Goal: Task Accomplishment & Management: Manage account settings

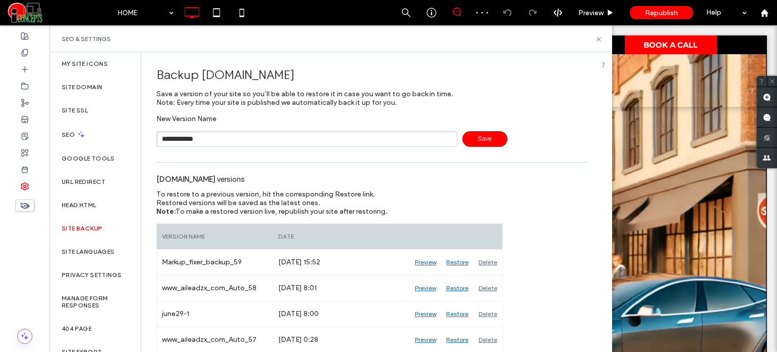
type input "**********"
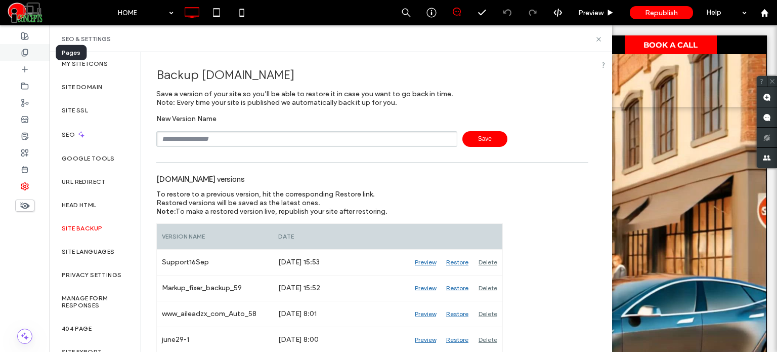
click at [20, 45] on div at bounding box center [25, 52] width 50 height 17
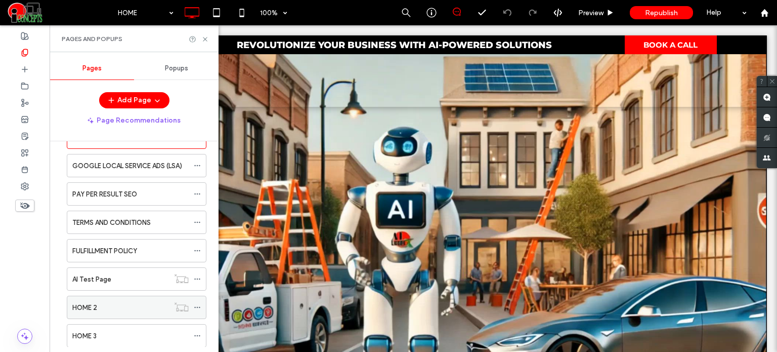
scroll to position [84, 0]
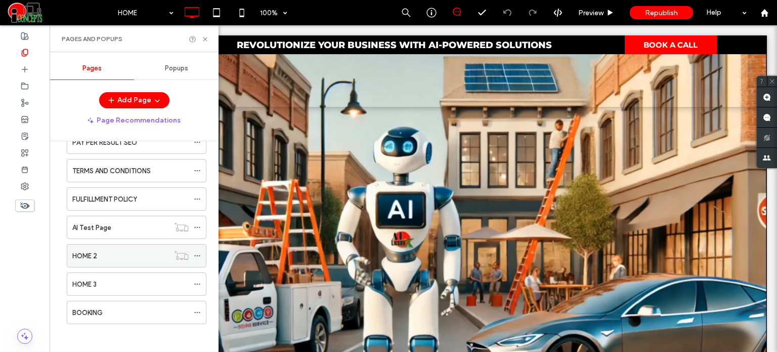
click at [198, 256] on icon at bounding box center [197, 255] width 7 height 7
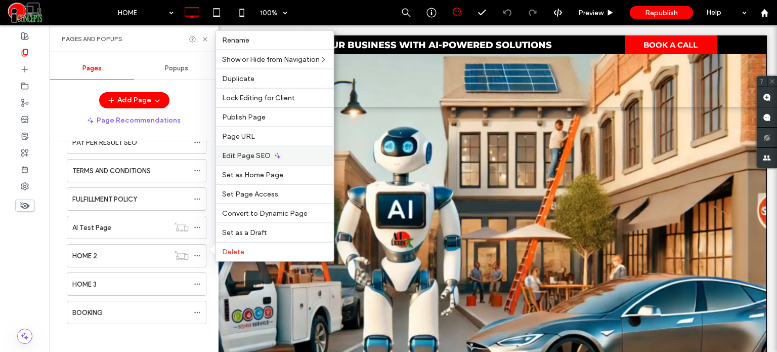
click at [259, 160] on span "Edit Page SEO" at bounding box center [246, 155] width 49 height 9
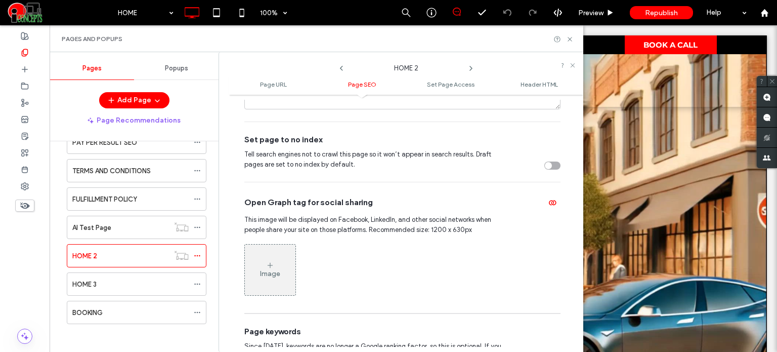
scroll to position [405, 0]
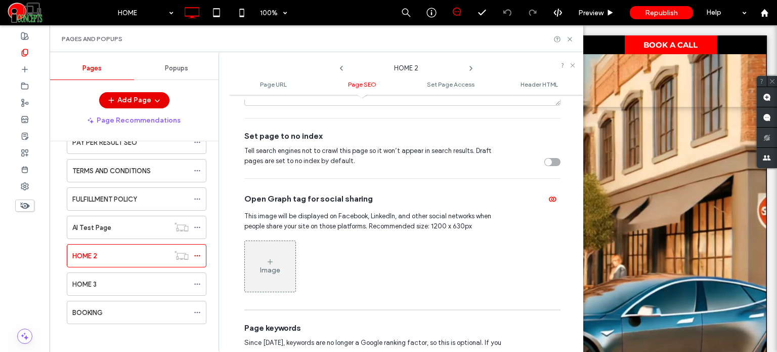
click at [162, 97] on button "Add Page" at bounding box center [134, 100] width 70 height 16
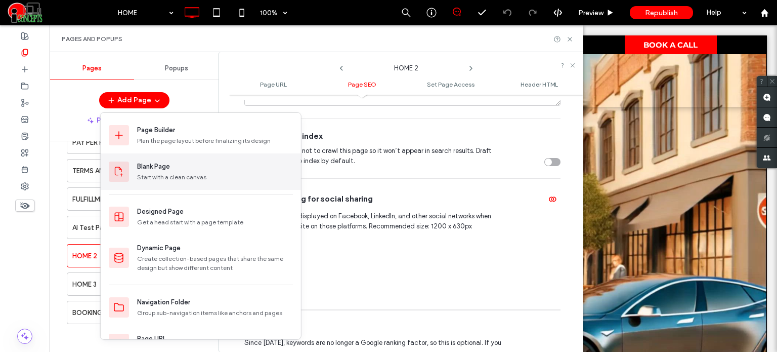
click at [176, 174] on div "Start with a clean canvas" at bounding box center [215, 177] width 156 height 9
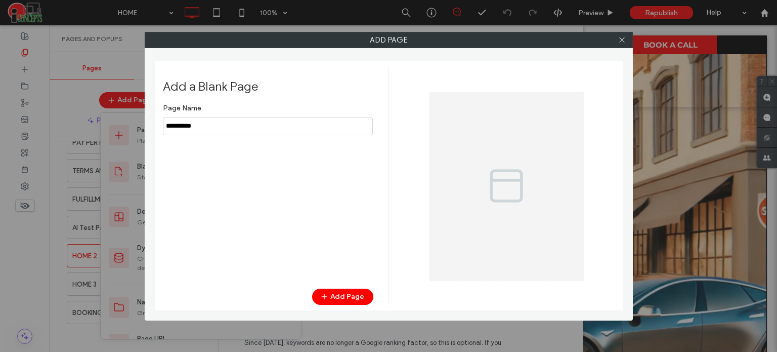
type input "*"
type input "**********"
click at [335, 293] on button "Add Page" at bounding box center [342, 296] width 61 height 16
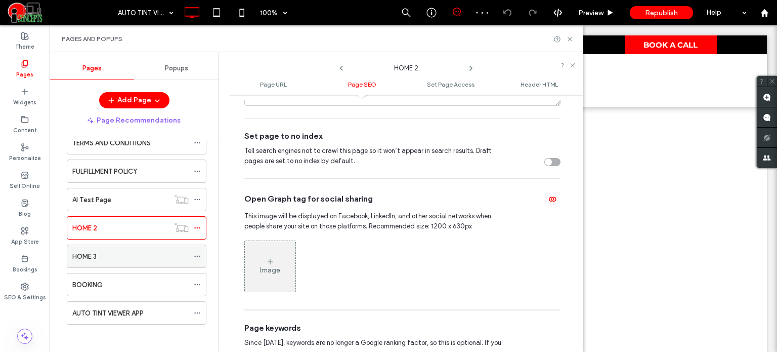
scroll to position [113, 0]
click at [196, 309] on icon at bounding box center [197, 312] width 7 height 7
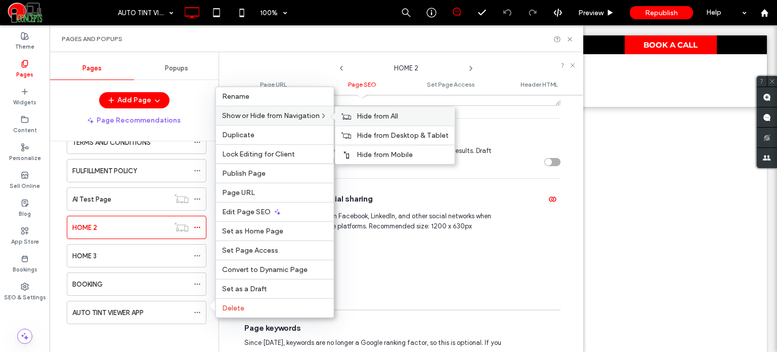
click at [352, 117] on icon at bounding box center [347, 115] width 10 height 7
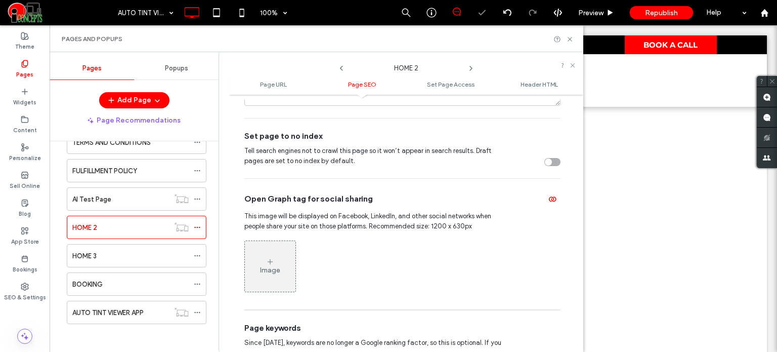
click at [506, 171] on div "Set page to no index Tell search engines not to crawl this page so it won’t app…" at bounding box center [402, 148] width 316 height 60
click at [545, 159] on div "toggle" at bounding box center [548, 161] width 7 height 7
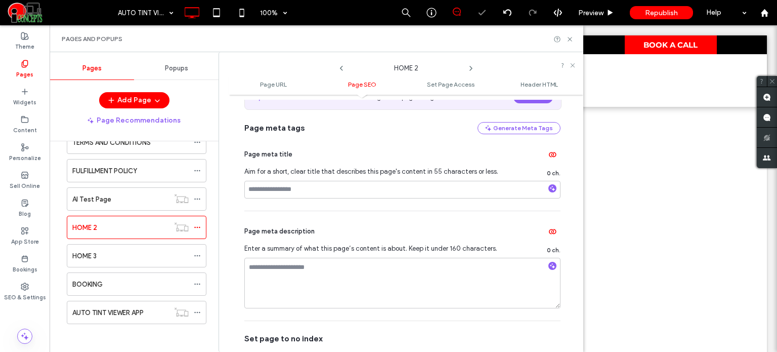
click at [346, 199] on div "Page meta title Aim for a short, clear title that describes this page's content…" at bounding box center [402, 172] width 316 height 76
click at [350, 187] on input at bounding box center [402, 190] width 316 height 18
type input "**********"
click at [329, 216] on div "Page meta description Enter a summary of what this page’s content is about. Kee…" at bounding box center [402, 265] width 316 height 109
click at [570, 38] on icon at bounding box center [570, 39] width 8 height 8
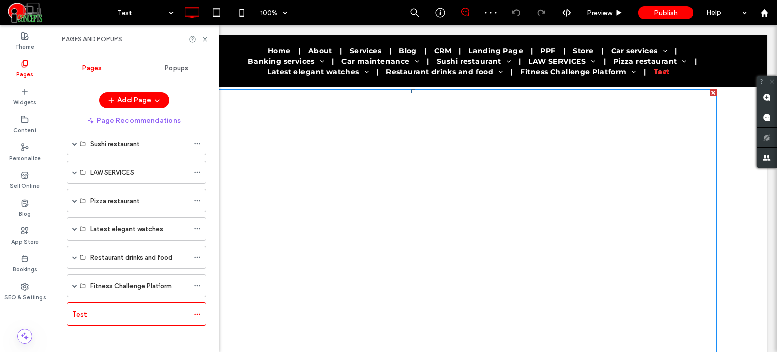
scroll to position [51, 0]
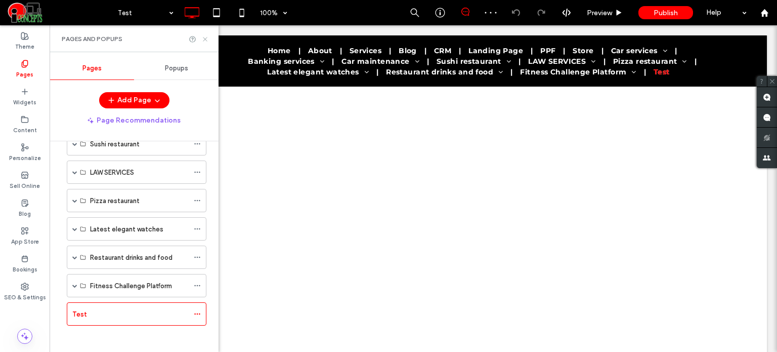
click at [203, 38] on icon at bounding box center [205, 39] width 8 height 8
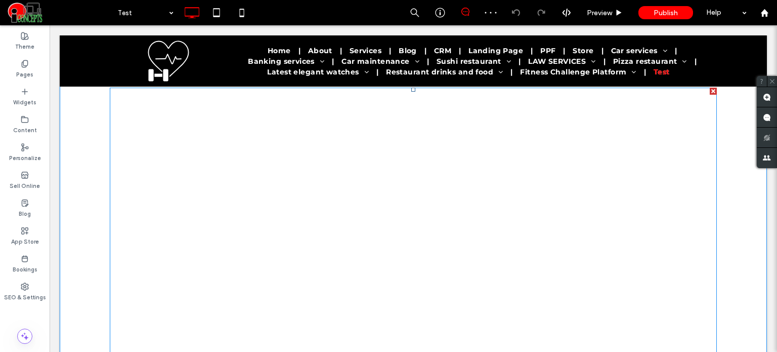
scroll to position [0, 0]
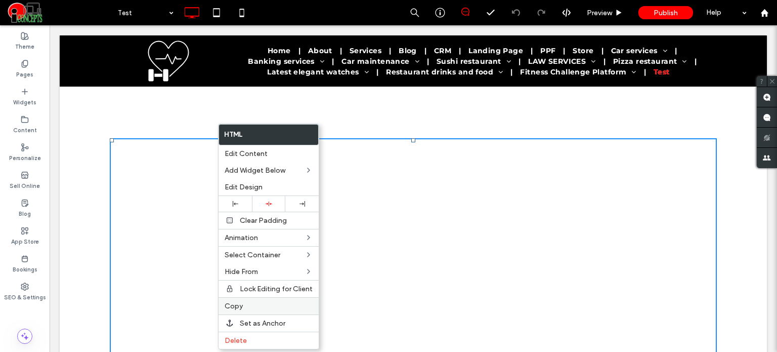
click at [233, 303] on span "Copy" at bounding box center [234, 306] width 18 height 9
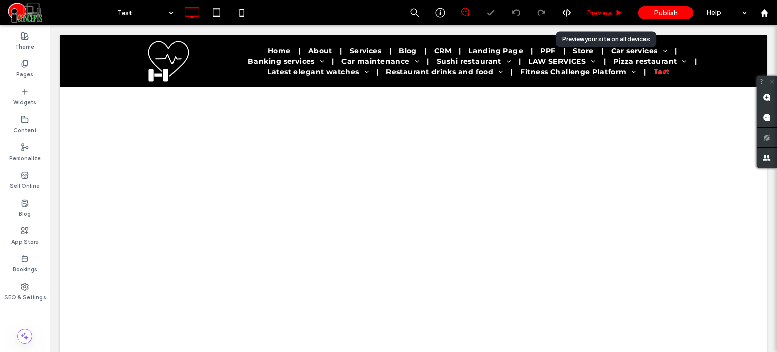
click at [598, 20] on div "Preview" at bounding box center [605, 12] width 52 height 25
drag, startPoint x: 591, startPoint y: 8, endPoint x: 585, endPoint y: 11, distance: 6.6
click at [587, 10] on div "Preview" at bounding box center [605, 12] width 52 height 25
click at [596, 11] on span "Preview" at bounding box center [599, 13] width 25 height 9
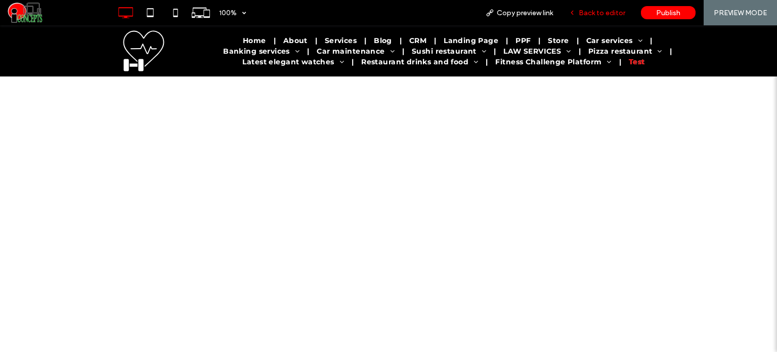
click at [590, 8] on div "Back to editor" at bounding box center [597, 12] width 72 height 25
click at [587, 15] on span "Back to editor" at bounding box center [602, 13] width 47 height 9
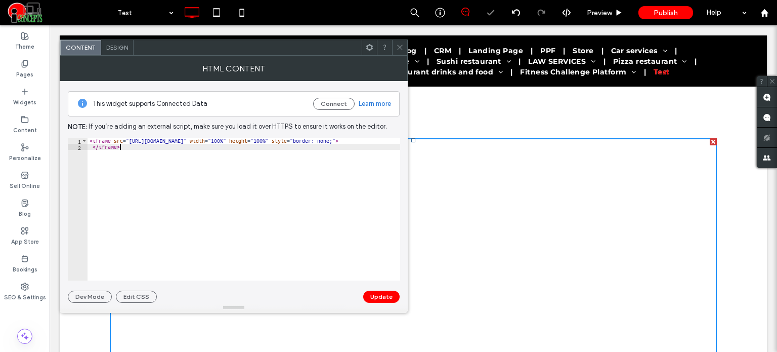
click at [204, 173] on div "< iframe src = "https://studio--auto-tint-vision-v2.us-central1.hosted.app/" wi…" at bounding box center [276, 212] width 377 height 148
type textarea "**********"
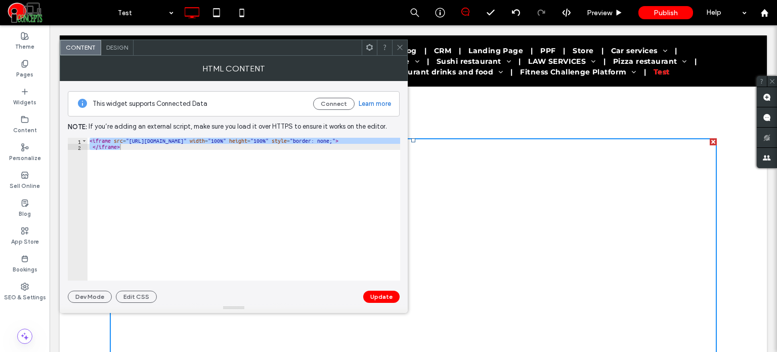
click at [403, 48] on icon at bounding box center [400, 48] width 8 height 8
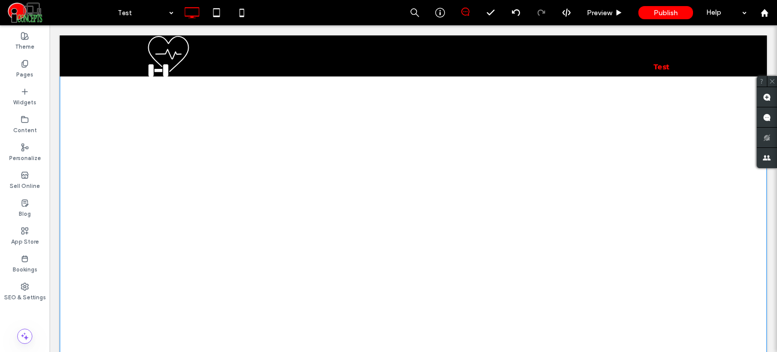
scroll to position [253, 0]
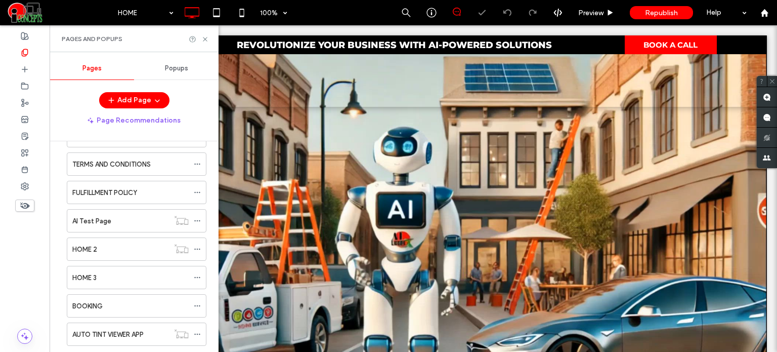
scroll to position [113, 0]
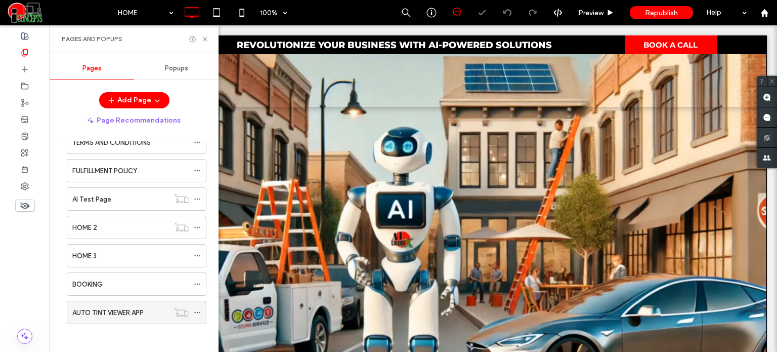
click at [123, 307] on label "AUTO TINT VIEWER APP" at bounding box center [107, 313] width 71 height 18
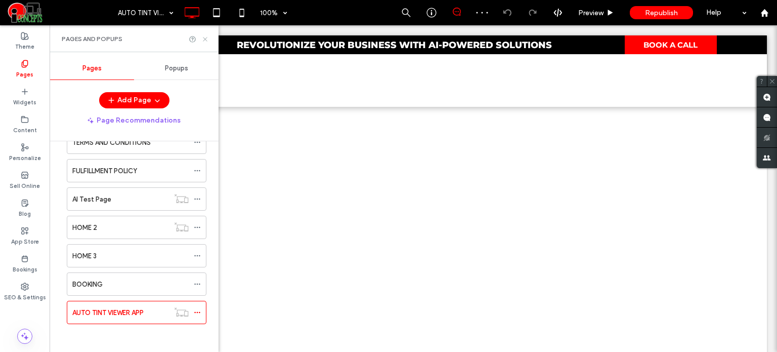
click at [206, 40] on use at bounding box center [205, 39] width 4 height 4
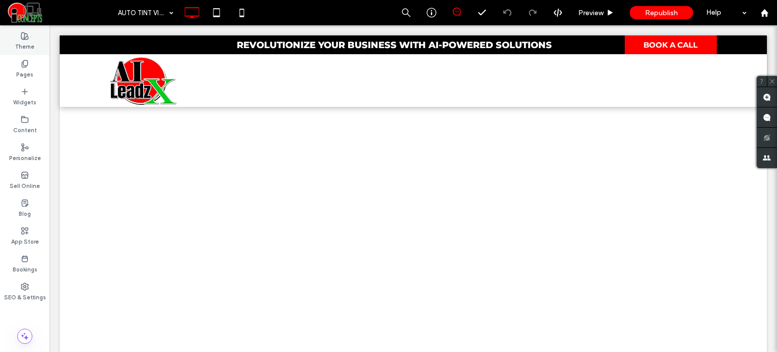
click at [24, 52] on div "Theme" at bounding box center [25, 41] width 50 height 28
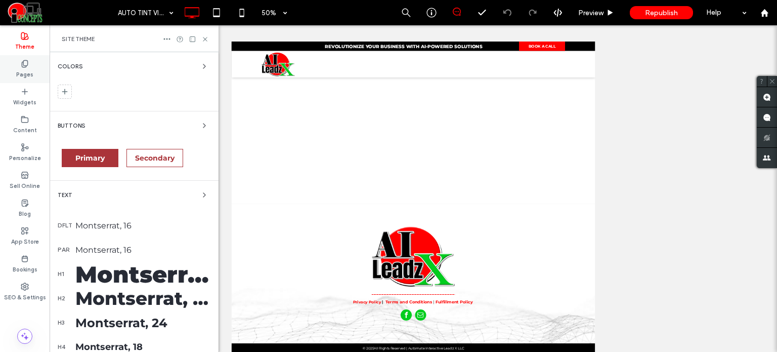
click at [14, 76] on div "Pages" at bounding box center [25, 69] width 50 height 28
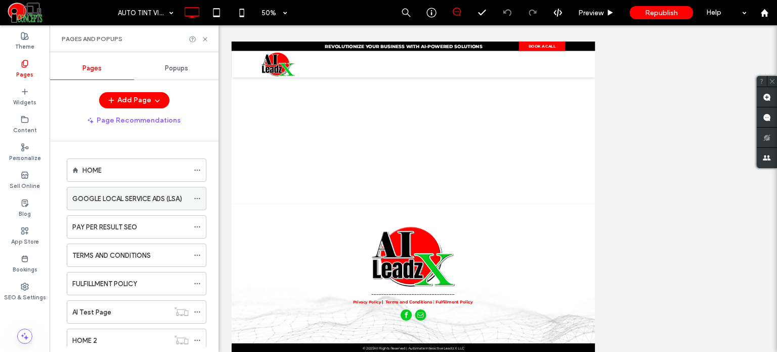
click at [95, 202] on label "GOOGLE LOCAL SERVICE ADS (LSA)" at bounding box center [127, 199] width 110 height 18
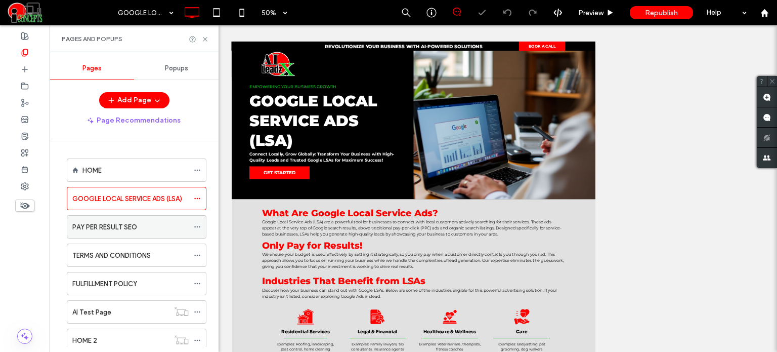
click at [116, 229] on label "PAY PER RESULT SEO" at bounding box center [104, 227] width 65 height 18
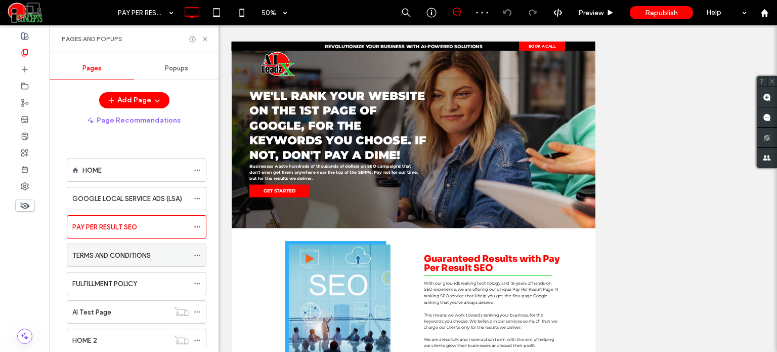
click at [123, 265] on div "TERMS AND CONDITIONS" at bounding box center [130, 255] width 116 height 22
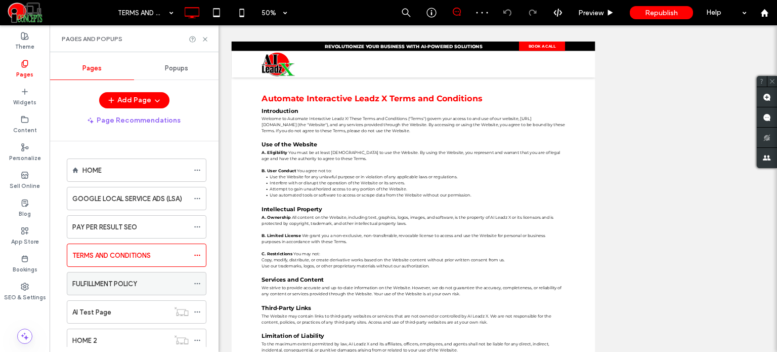
click at [136, 289] on div "FULFILLMENT POLICY" at bounding box center [130, 283] width 116 height 22
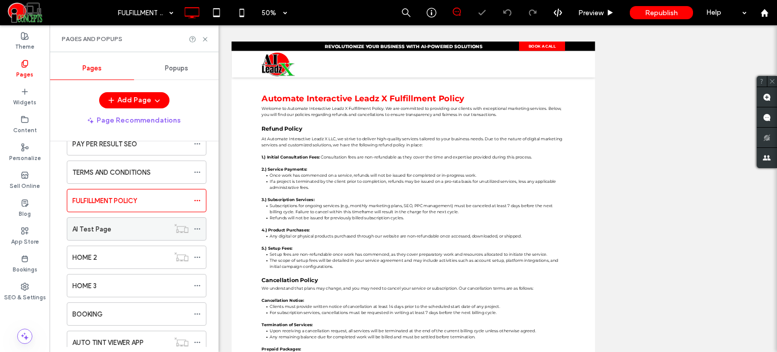
scroll to position [113, 0]
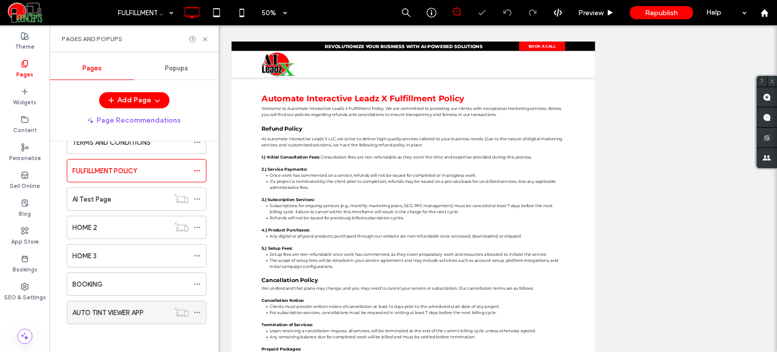
click at [153, 318] on div "AUTO TINT VIEWER APP" at bounding box center [120, 312] width 97 height 22
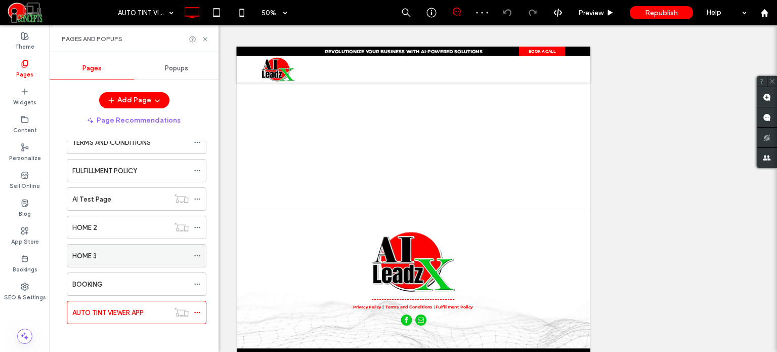
scroll to position [0, 0]
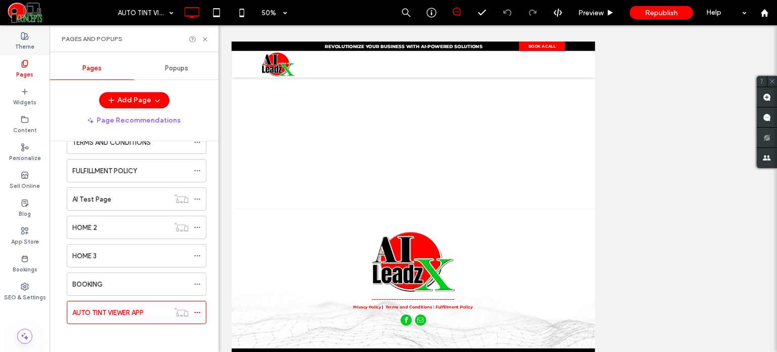
click at [28, 44] on label "Theme" at bounding box center [24, 45] width 19 height 11
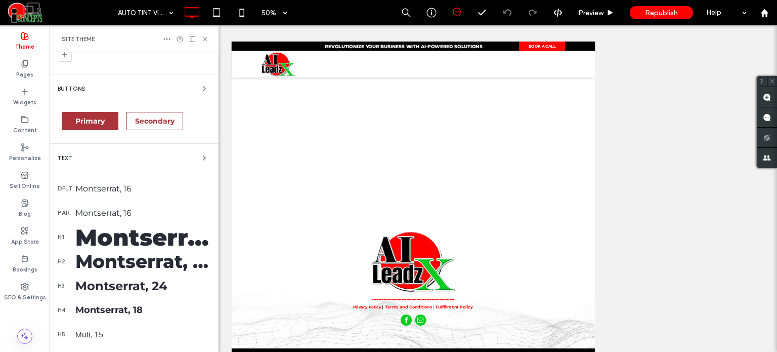
scroll to position [178, 0]
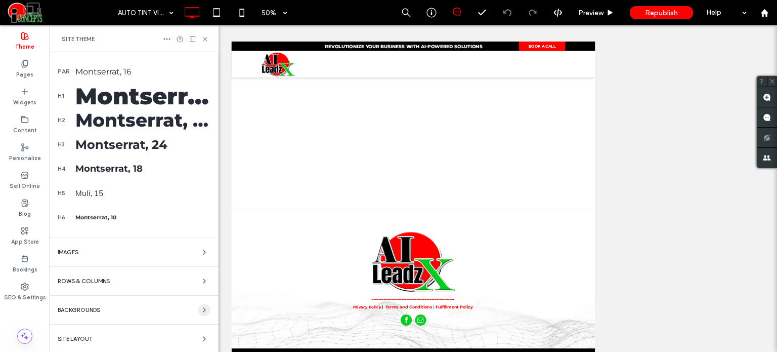
click at [201, 309] on icon "button" at bounding box center [204, 310] width 8 height 8
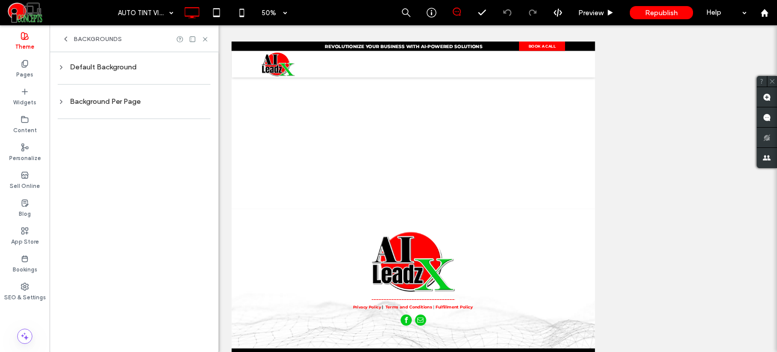
scroll to position [0, 0]
click at [148, 98] on div "Background Per Page" at bounding box center [134, 101] width 153 height 9
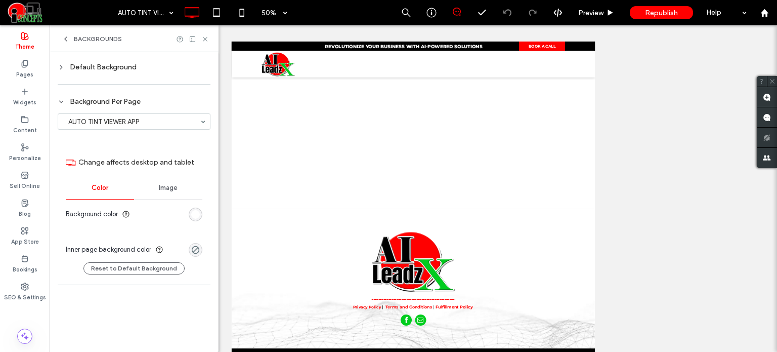
click at [194, 219] on div "rgb(255, 255, 255)" at bounding box center [196, 214] width 14 height 14
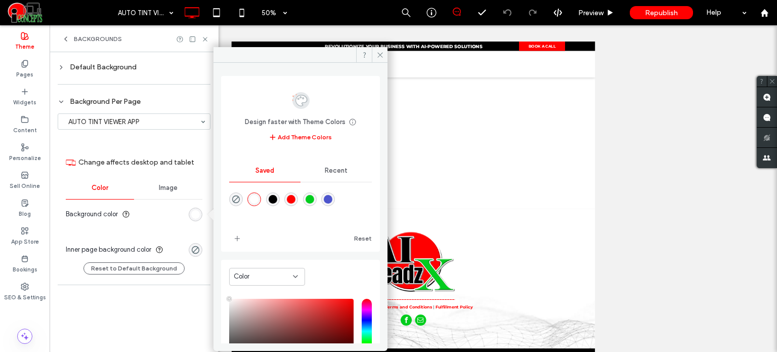
click at [277, 199] on div "rgba(0,0,0,1)" at bounding box center [273, 199] width 9 height 9
type input "*******"
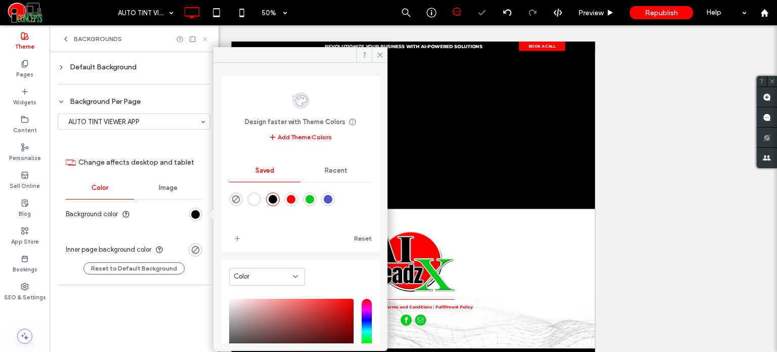
drag, startPoint x: 204, startPoint y: 38, endPoint x: 214, endPoint y: 85, distance: 47.9
click at [204, 38] on icon at bounding box center [205, 39] width 8 height 8
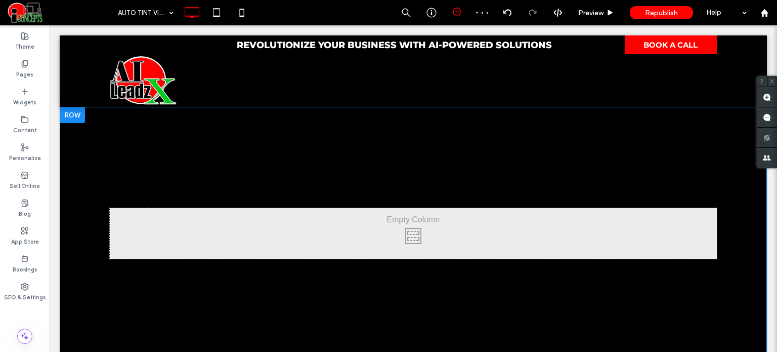
click at [212, 153] on div "Click To Paste Row + Add Section" at bounding box center [413, 233] width 707 height 253
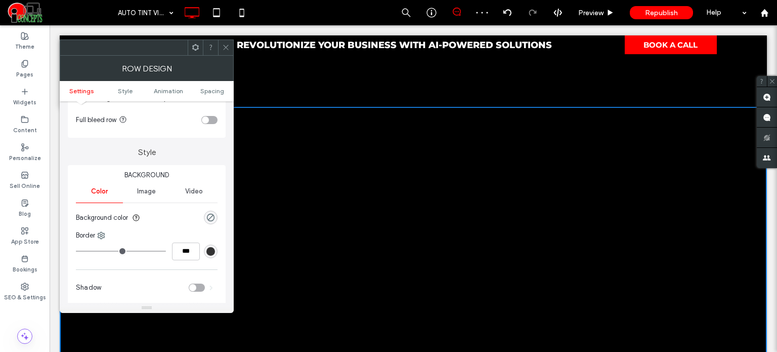
scroll to position [51, 0]
click at [211, 216] on use "rgba(0, 0, 0, 0)" at bounding box center [211, 217] width 8 height 8
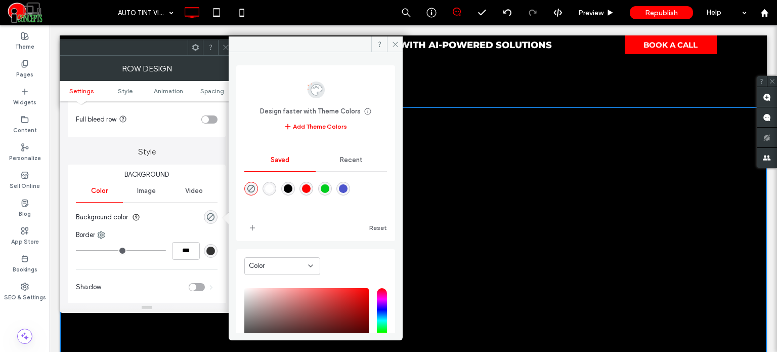
click at [267, 190] on div "rgba(255,255,255,1)" at bounding box center [270, 189] width 14 height 14
type input "*******"
type input "***"
type input "****"
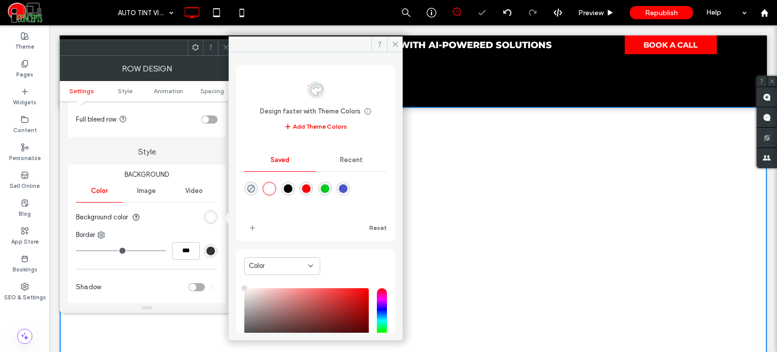
click at [226, 44] on icon at bounding box center [226, 48] width 8 height 8
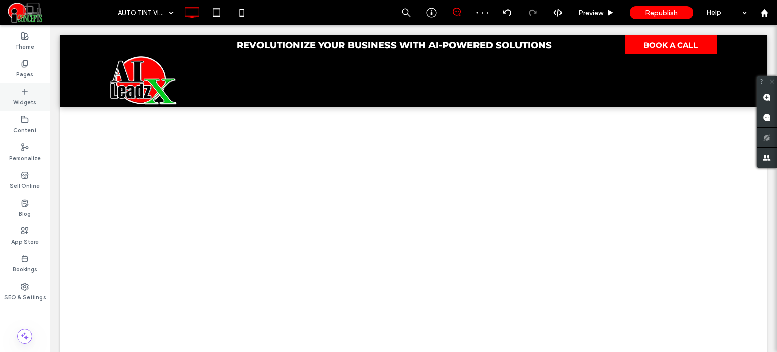
click at [29, 91] on div "Widgets" at bounding box center [25, 97] width 50 height 28
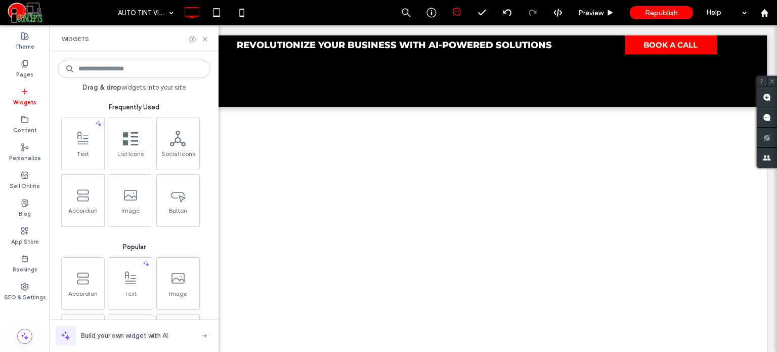
click at [145, 72] on input at bounding box center [134, 69] width 153 height 18
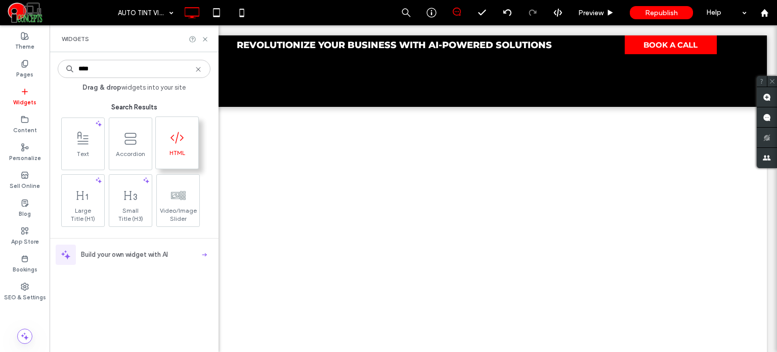
type input "****"
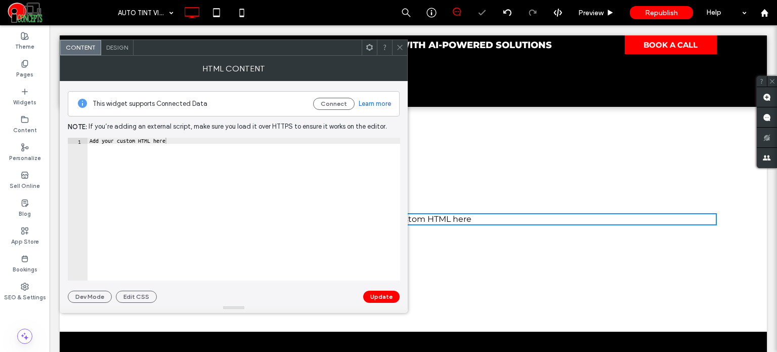
click at [231, 173] on div "Add your custom HTML here" at bounding box center [244, 215] width 313 height 155
paste textarea "Cursor at row 1"
type textarea "*********"
click at [383, 294] on button "Update" at bounding box center [381, 296] width 36 height 12
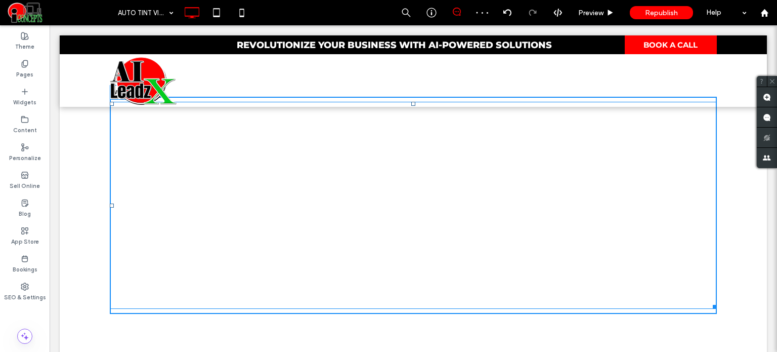
drag, startPoint x: 708, startPoint y: 231, endPoint x: 725, endPoint y: 364, distance: 134.2
click at [725, 351] on html "Revolutionize Your business with AI-Powered Solutions Click To Paste BOOK A CAL…" at bounding box center [414, 319] width 728 height 810
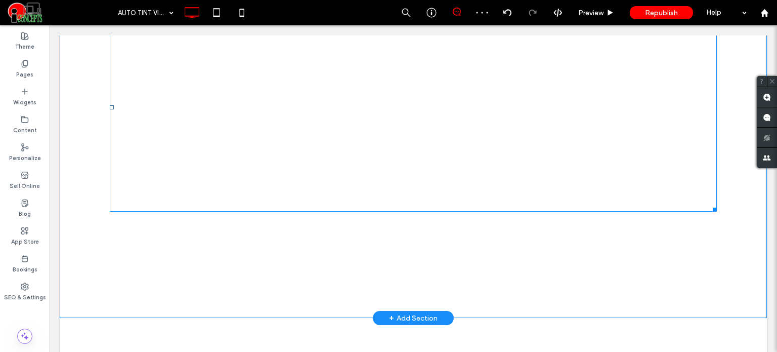
scroll to position [223, 0]
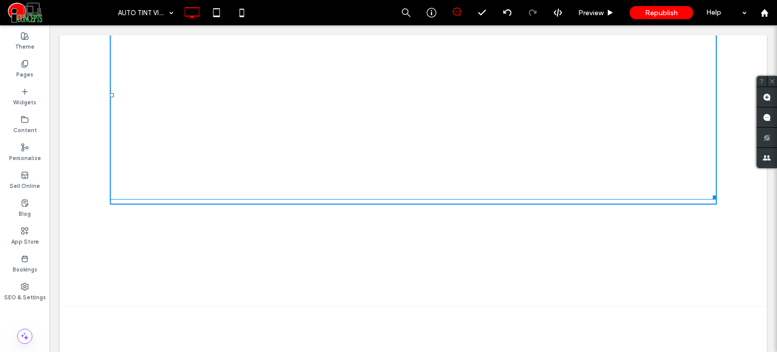
drag, startPoint x: 709, startPoint y: 196, endPoint x: 725, endPoint y: 341, distance: 146.1
click at [725, 306] on div "W:1200 H:705 Click To Paste Row + Add Section" at bounding box center [413, 94] width 707 height 421
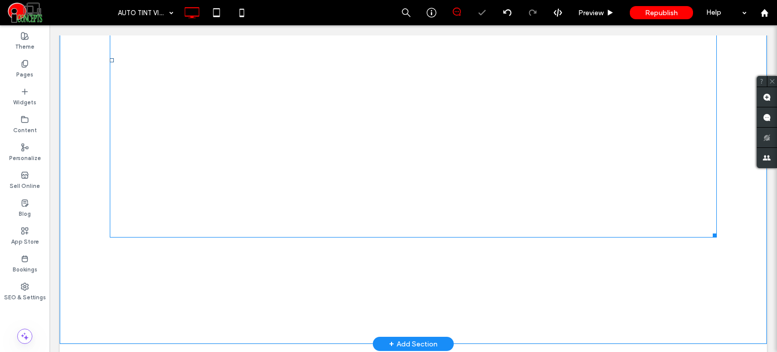
scroll to position [425, 0]
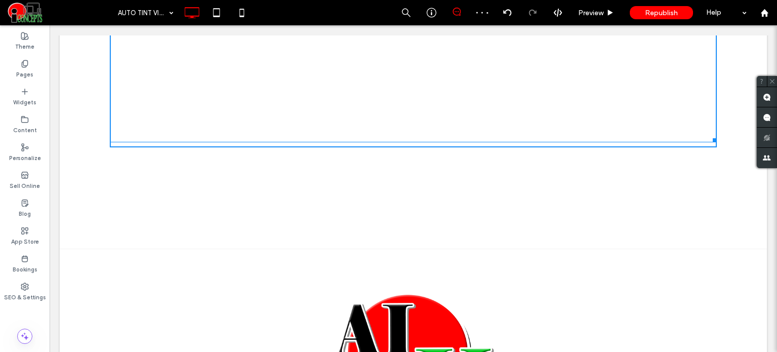
drag, startPoint x: 707, startPoint y: 139, endPoint x: 721, endPoint y: 315, distance: 176.6
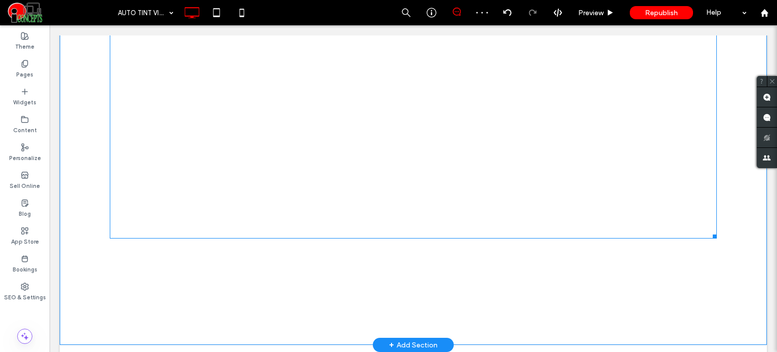
scroll to position [526, 0]
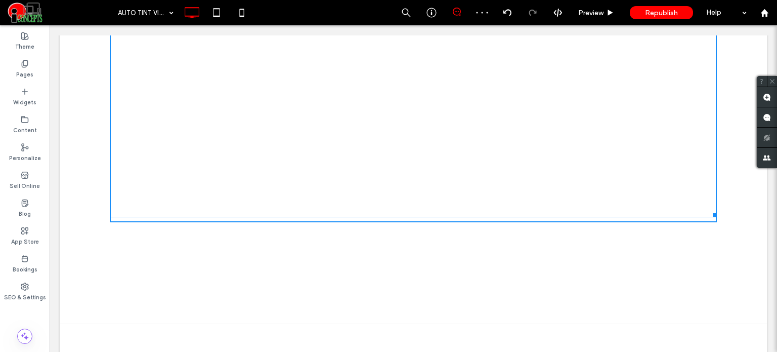
drag, startPoint x: 711, startPoint y: 216, endPoint x: 722, endPoint y: 346, distance: 130.0
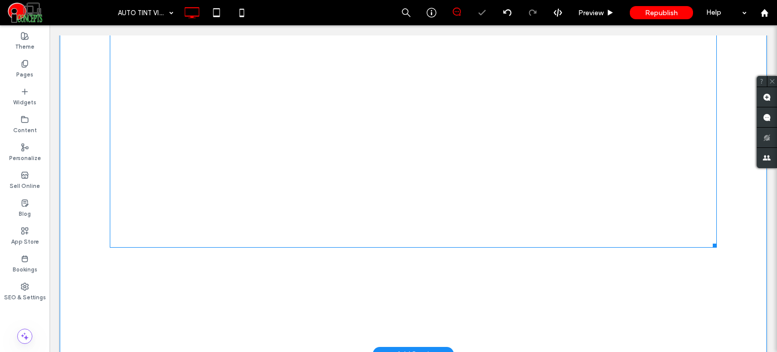
scroll to position [627, 0]
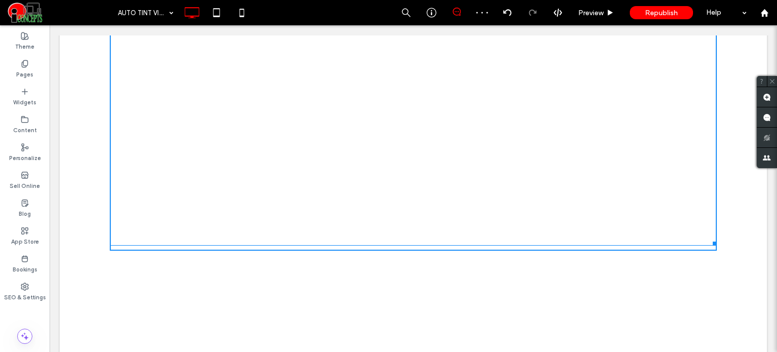
drag, startPoint x: 709, startPoint y: 242, endPoint x: 718, endPoint y: 309, distance: 67.3
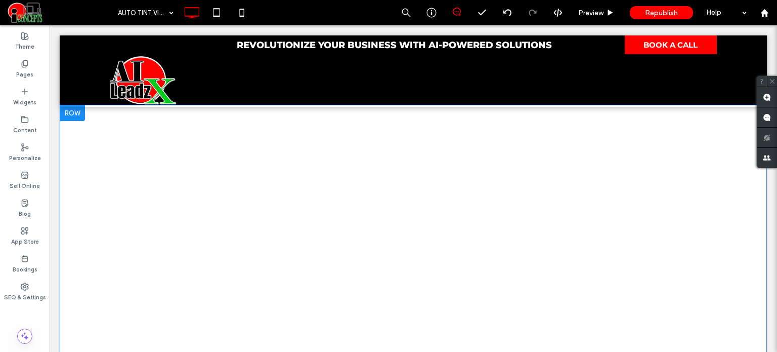
scroll to position [0, 0]
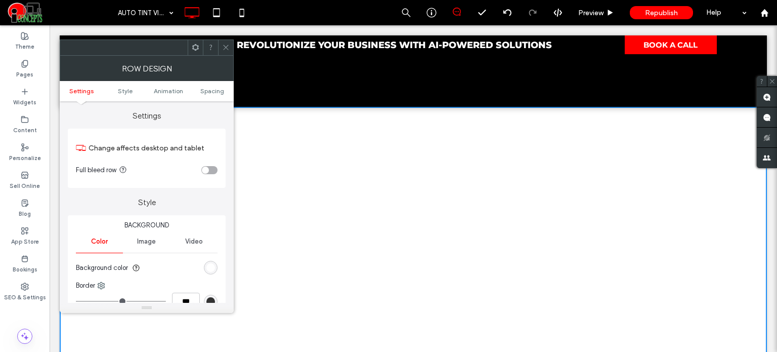
click at [214, 95] on ul "Settings Style Animation Spacing" at bounding box center [147, 91] width 174 height 20
click at [214, 89] on span "Spacing" at bounding box center [212, 91] width 24 height 8
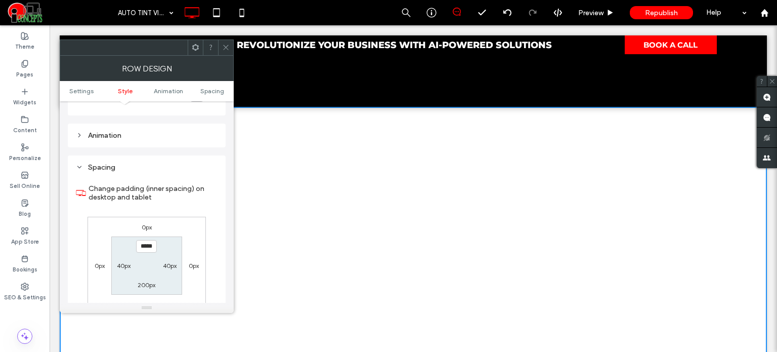
scroll to position [285, 0]
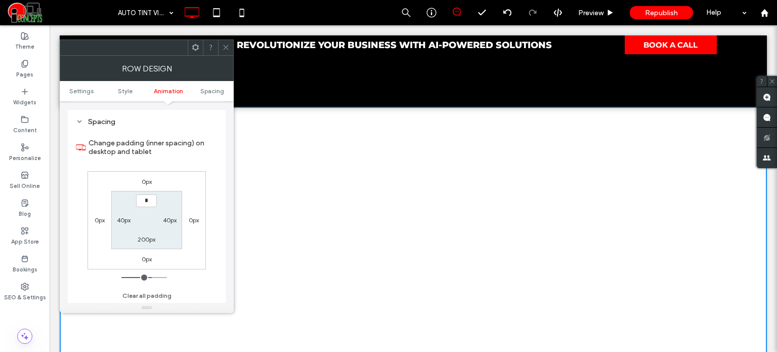
type input "***"
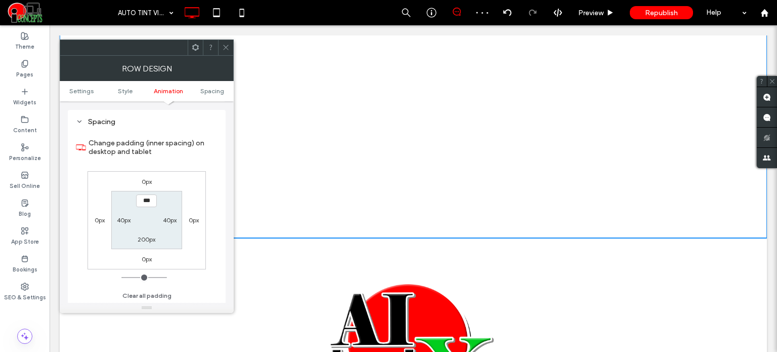
scroll to position [708, 0]
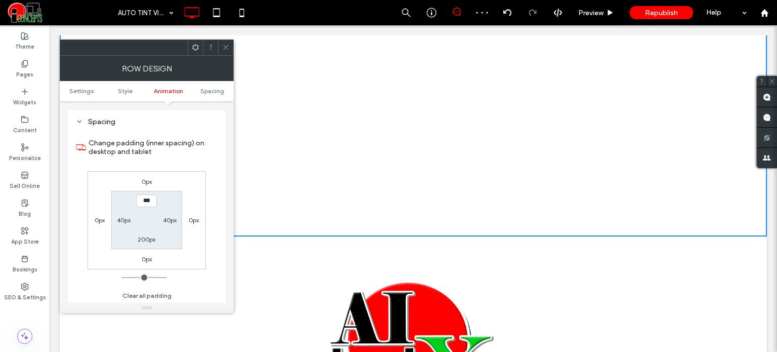
click at [146, 239] on label "200px" at bounding box center [147, 239] width 18 height 8
type input "***"
type input "*"
type input "***"
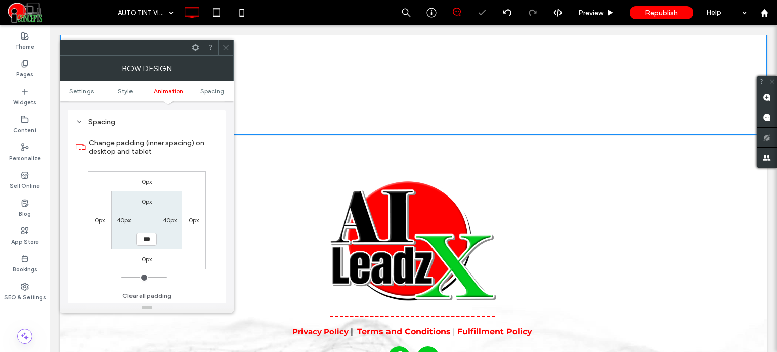
click at [226, 45] on icon at bounding box center [226, 48] width 8 height 8
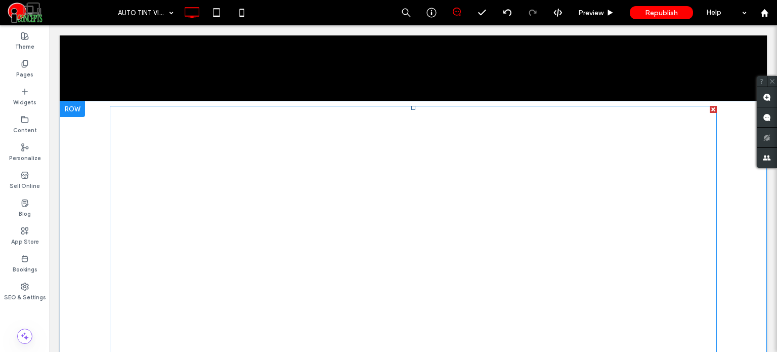
scroll to position [0, 0]
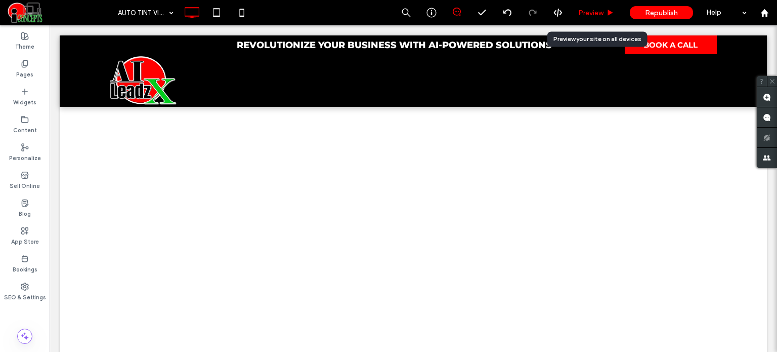
click at [594, 13] on span "Preview" at bounding box center [590, 13] width 25 height 9
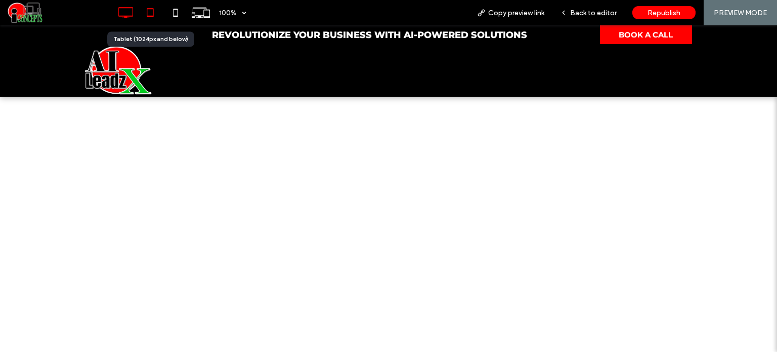
click at [143, 16] on icon at bounding box center [150, 13] width 20 height 20
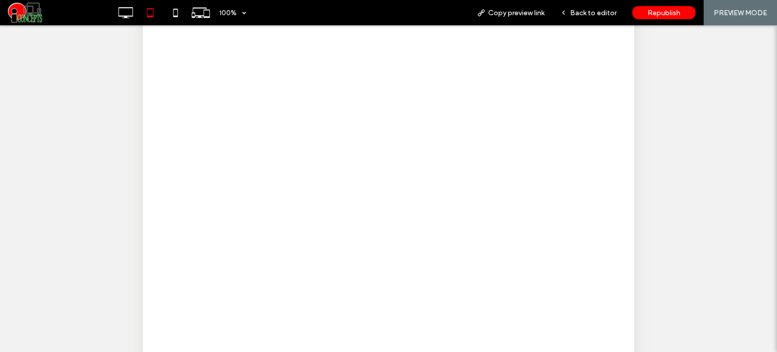
scroll to position [201, 0]
click at [178, 16] on icon at bounding box center [175, 13] width 20 height 20
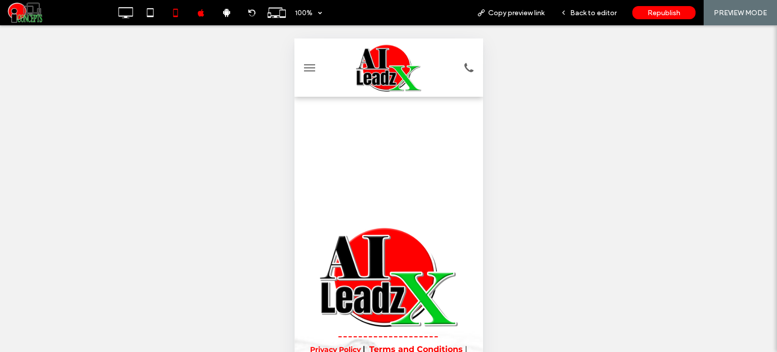
scroll to position [0, 0]
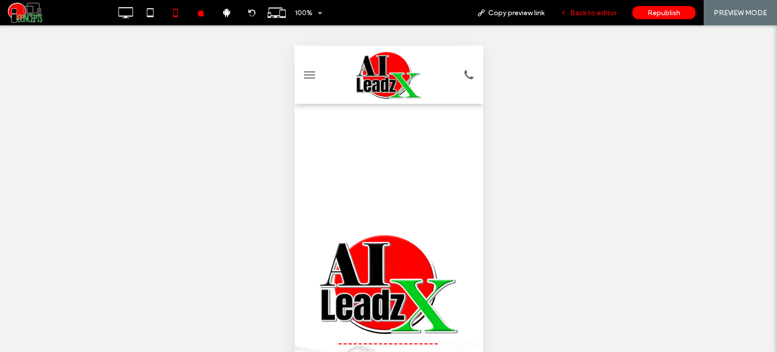
click at [592, 8] on div "Back to editor" at bounding box center [589, 12] width 72 height 25
click at [582, 12] on span "Back to editor" at bounding box center [593, 13] width 47 height 9
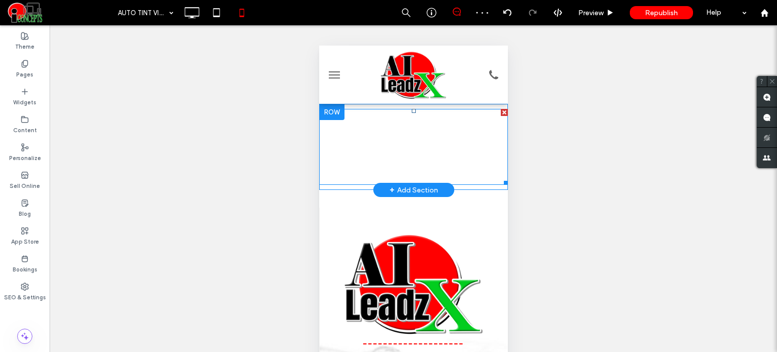
click at [439, 144] on span at bounding box center [413, 147] width 189 height 76
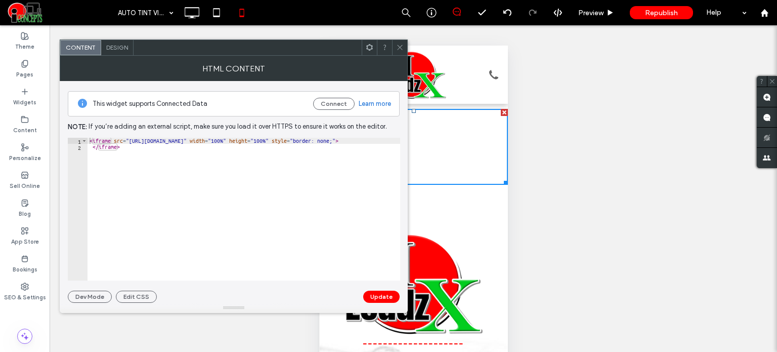
click at [399, 48] on icon at bounding box center [400, 48] width 8 height 8
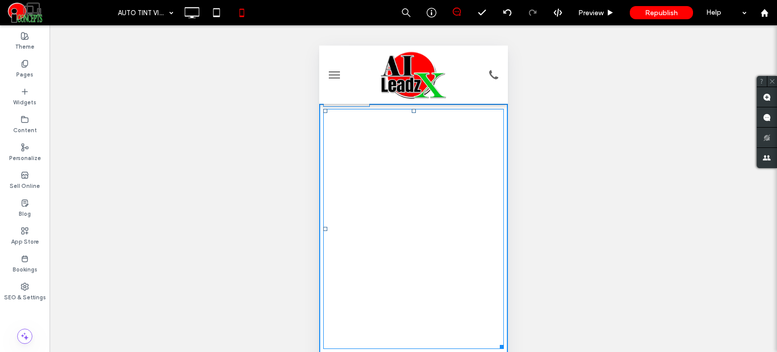
drag, startPoint x: 493, startPoint y: 180, endPoint x: 814, endPoint y: 375, distance: 375.6
click at [502, 344] on html "Click To Paste HOME Click To Paste Click To Paste Menu Header W:357.6 H:474 Cli…" at bounding box center [413, 331] width 189 height 570
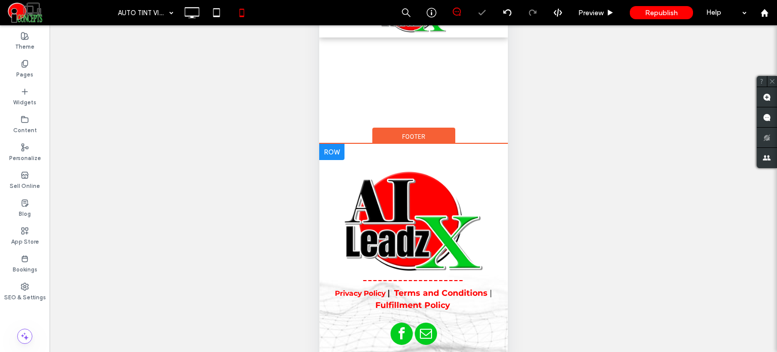
scroll to position [152, 0]
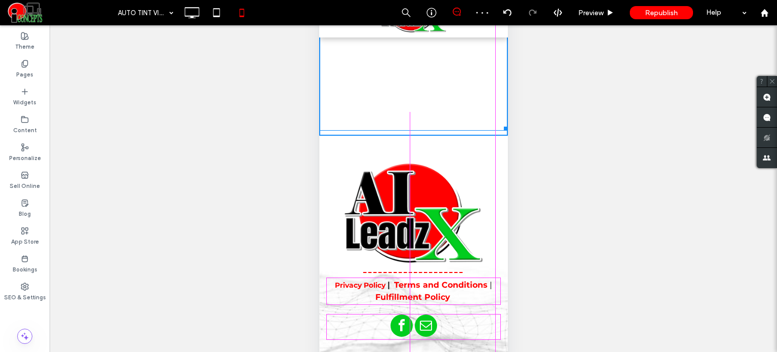
drag, startPoint x: 495, startPoint y: 130, endPoint x: 489, endPoint y: 335, distance: 205.5
click at [500, 131] on div at bounding box center [504, 127] width 8 height 8
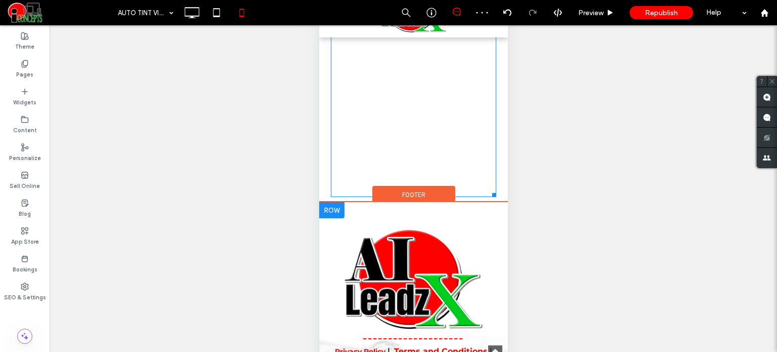
scroll to position [304, 0]
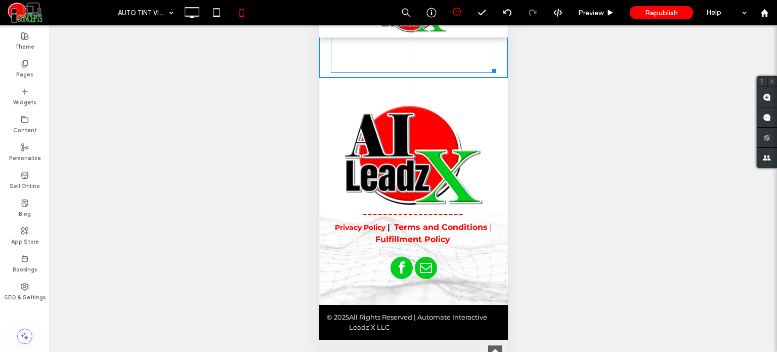
drag, startPoint x: 485, startPoint y: 181, endPoint x: 500, endPoint y: 352, distance: 172.2
click at [500, 351] on html "Click To Paste HOME Click To Paste Click To Paste Menu Header W:357.6 H:1299 Cl…" at bounding box center [413, 57] width 189 height 987
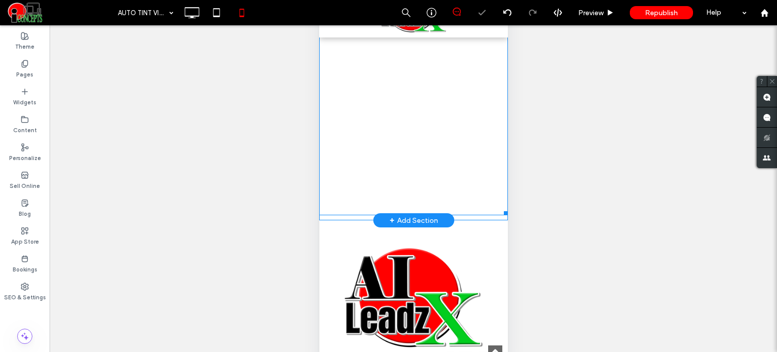
scroll to position [486, 0]
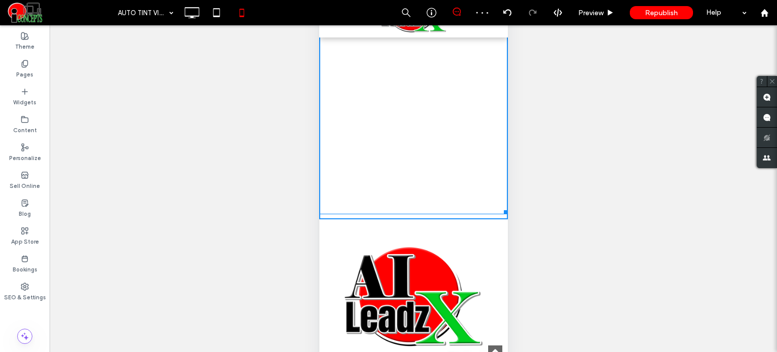
drag, startPoint x: 495, startPoint y: 209, endPoint x: 815, endPoint y: 302, distance: 333.4
click at [500, 322] on html "Click To Paste HOME Click To Paste Click To Paste Menu Header W:357.6 H:1523 Cl…" at bounding box center [413, 44] width 189 height 1100
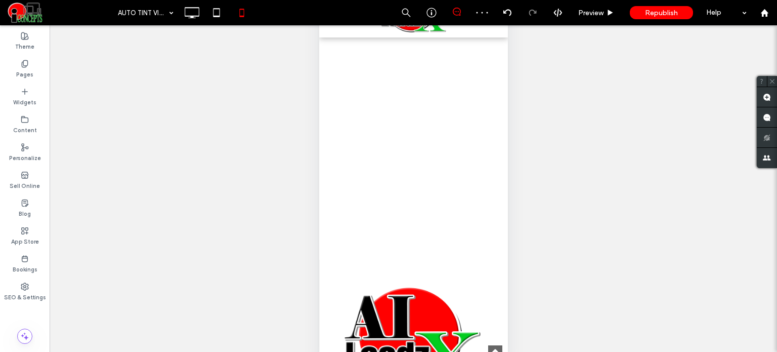
scroll to position [587, 0]
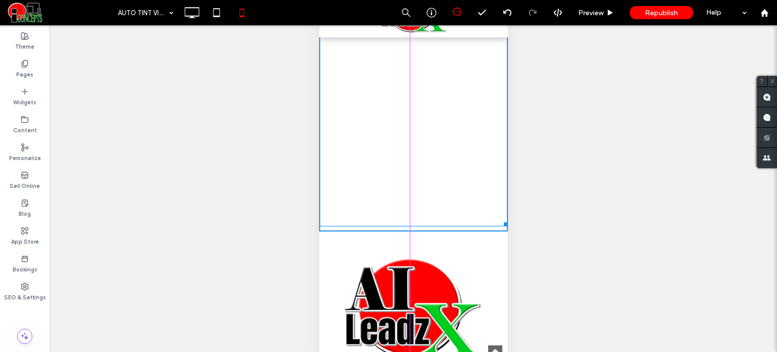
drag, startPoint x: 493, startPoint y: 222, endPoint x: 803, endPoint y: 270, distance: 313.9
click at [500, 226] on div at bounding box center [504, 223] width 8 height 8
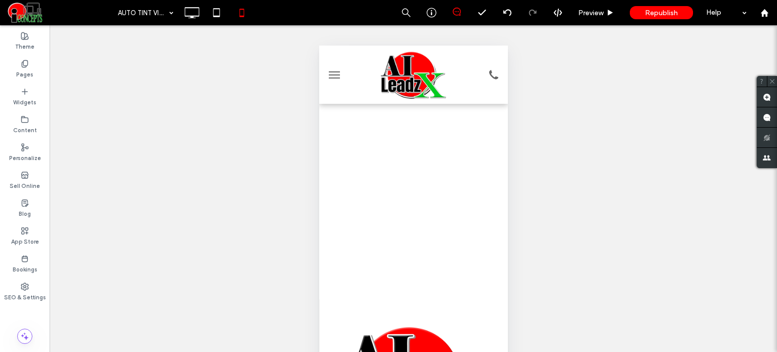
scroll to position [658, 0]
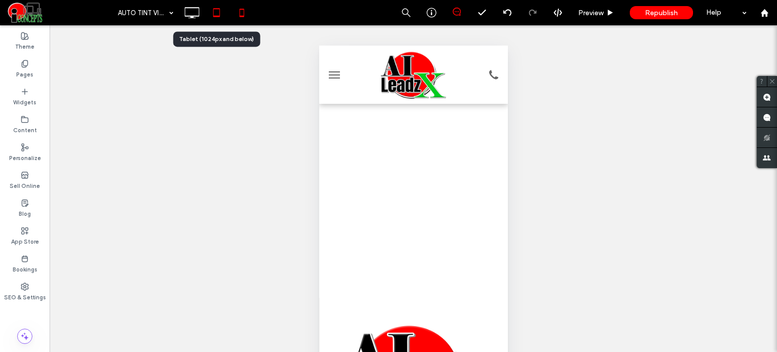
click at [219, 15] on icon at bounding box center [216, 13] width 20 height 20
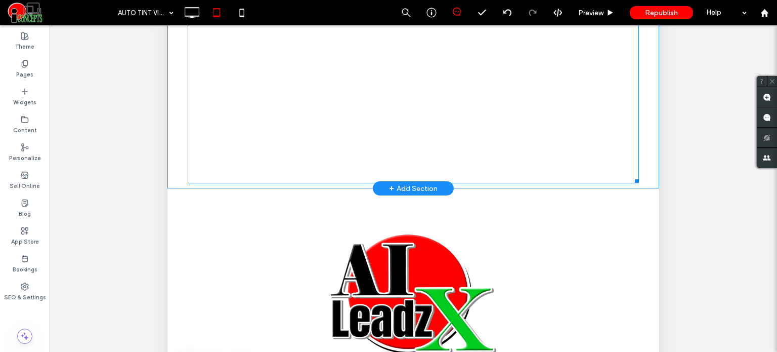
scroll to position [457, 0]
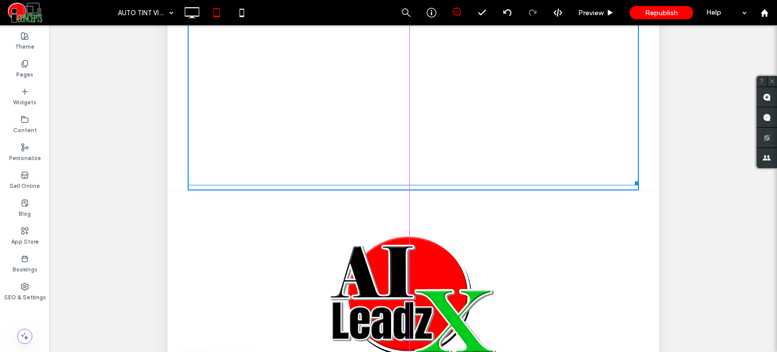
drag, startPoint x: 624, startPoint y: 180, endPoint x: 646, endPoint y: 326, distance: 147.8
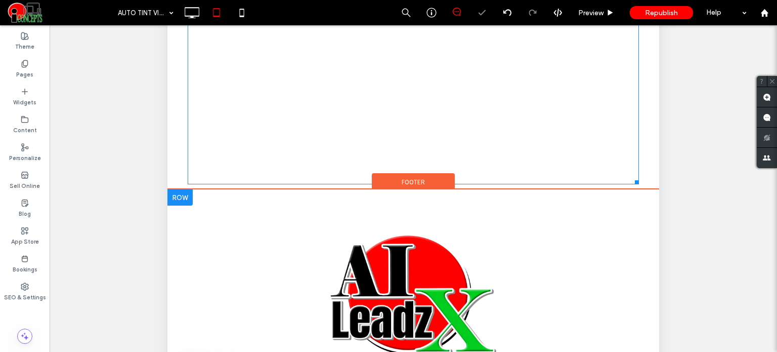
scroll to position [603, 0]
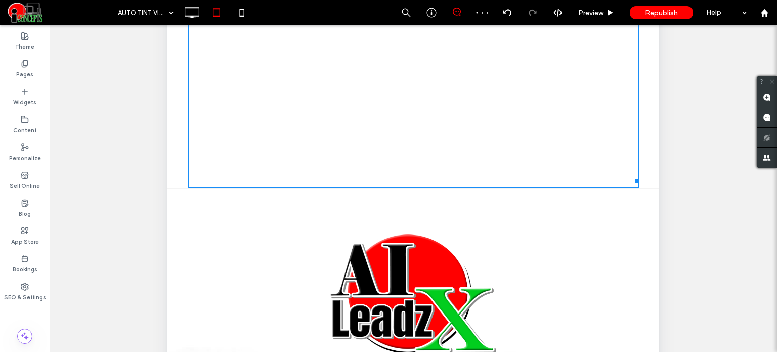
drag, startPoint x: 626, startPoint y: 176, endPoint x: 797, endPoint y: 117, distance: 180.2
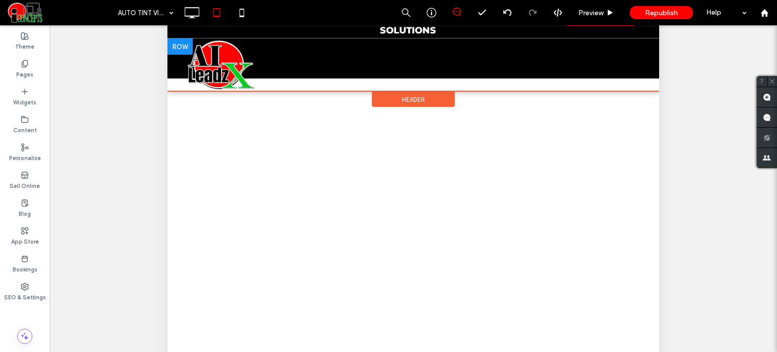
scroll to position [0, 0]
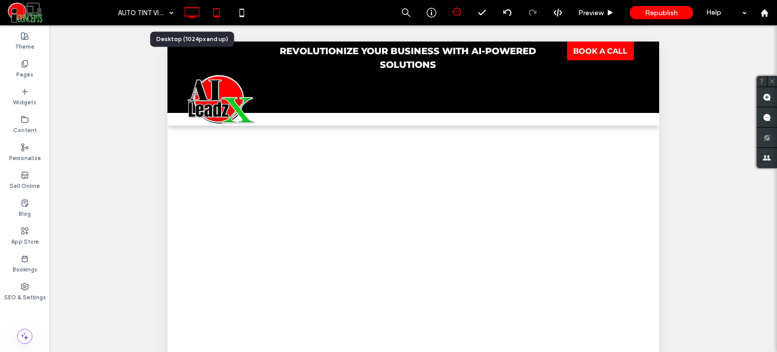
click at [194, 12] on icon at bounding box center [192, 13] width 20 height 20
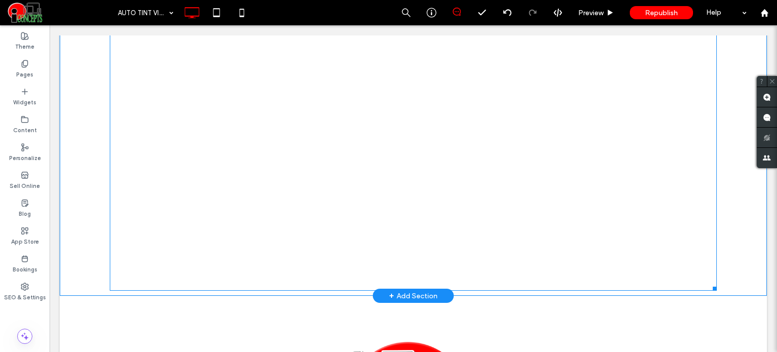
scroll to position [810, 0]
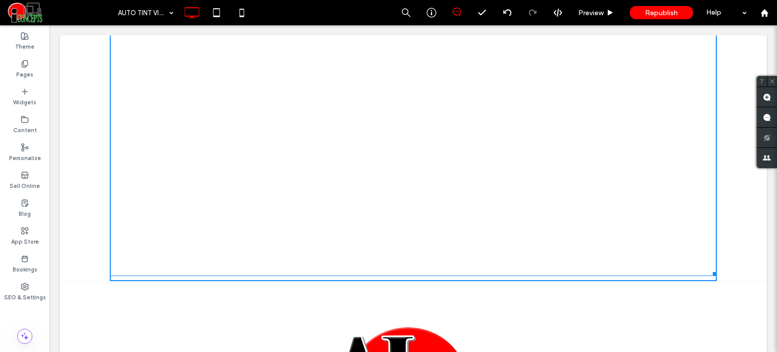
drag, startPoint x: 709, startPoint y: 271, endPoint x: 761, endPoint y: 206, distance: 83.2
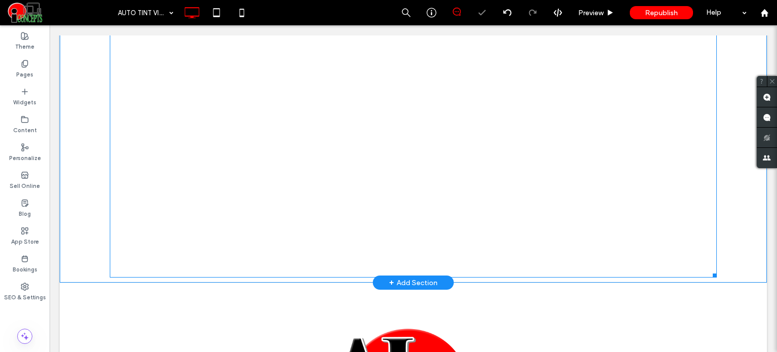
scroll to position [658, 0]
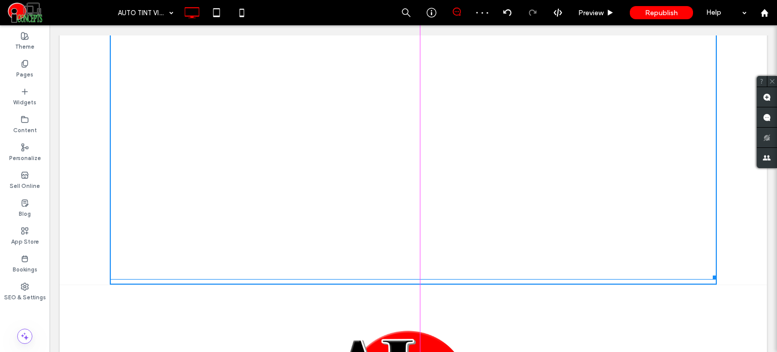
drag, startPoint x: 712, startPoint y: 275, endPoint x: 768, endPoint y: 215, distance: 81.6
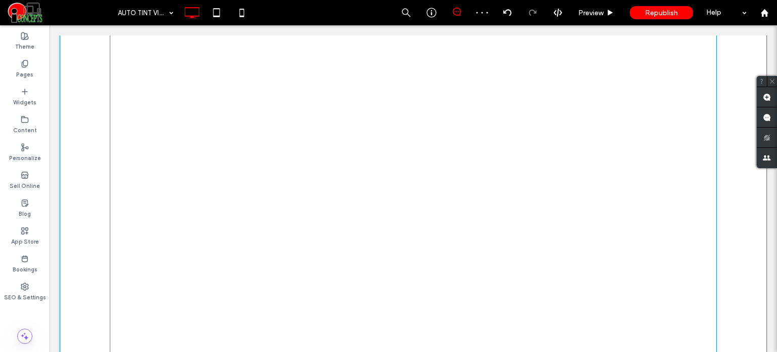
scroll to position [0, 0]
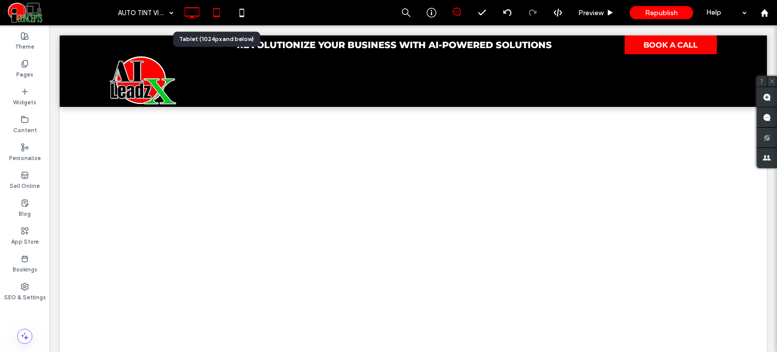
click at [219, 4] on icon at bounding box center [216, 13] width 20 height 20
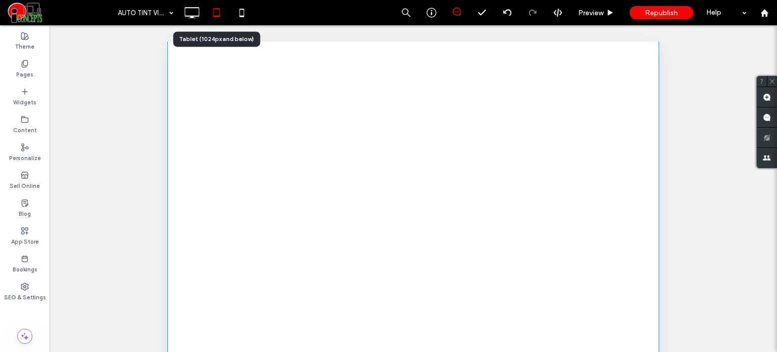
scroll to position [456, 0]
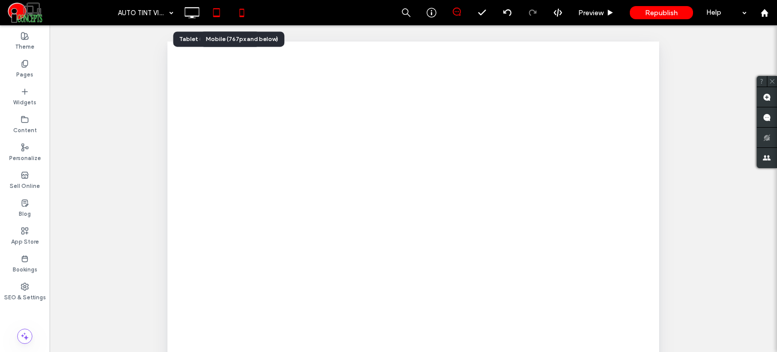
click at [244, 14] on icon at bounding box center [242, 13] width 20 height 20
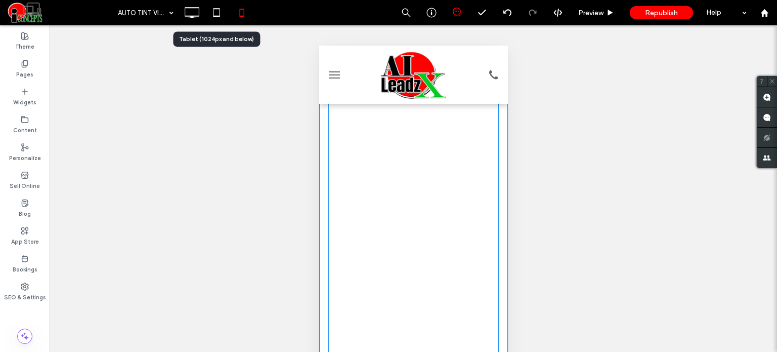
scroll to position [735, 0]
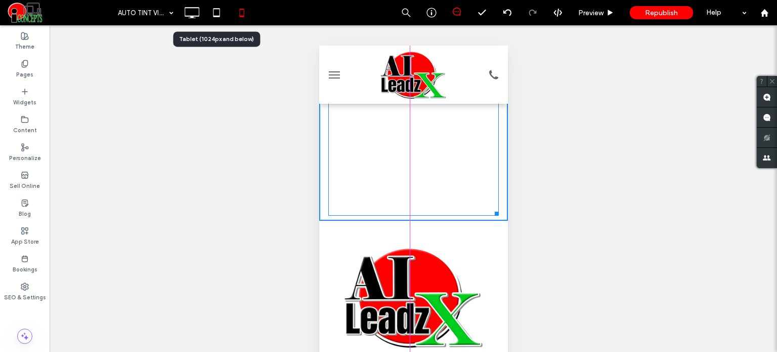
drag, startPoint x: 491, startPoint y: 211, endPoint x: 498, endPoint y: 199, distance: 14.1
click at [498, 208] on div at bounding box center [495, 212] width 8 height 8
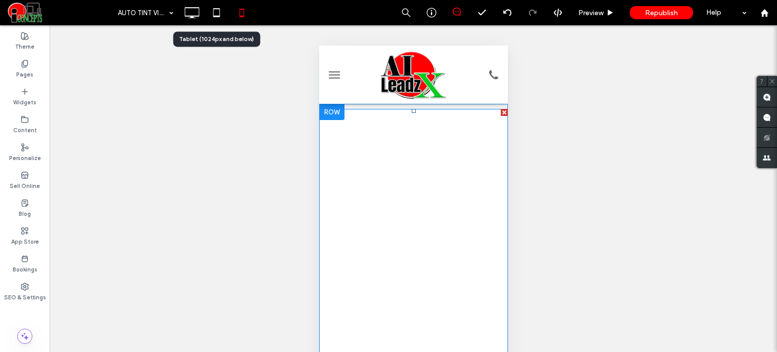
scroll to position [0, 0]
click at [341, 113] on div at bounding box center [331, 112] width 25 height 16
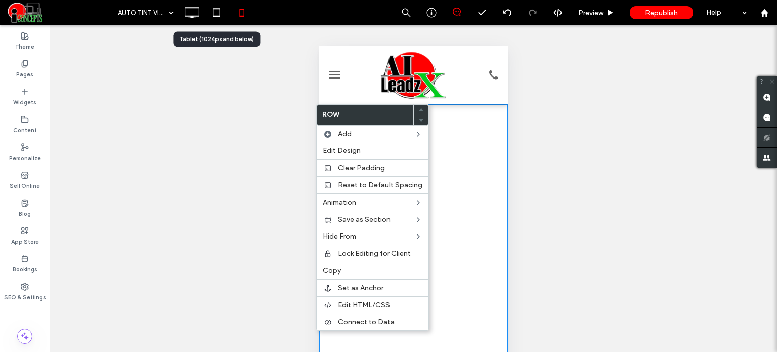
click at [561, 149] on div "Unhide? Yes Unhide? Yes Unhide? Yes Unhide? Yes Unhide? Yes Unhide? Yes Unhide?…" at bounding box center [414, 201] width 728 height 352
click at [223, 98] on div "Unhide? Yes Unhide? Yes Unhide? Yes Unhide? Yes Unhide? Yes Unhide? Yes Unhide?…" at bounding box center [414, 201] width 728 height 352
click at [196, 9] on icon at bounding box center [192, 13] width 20 height 20
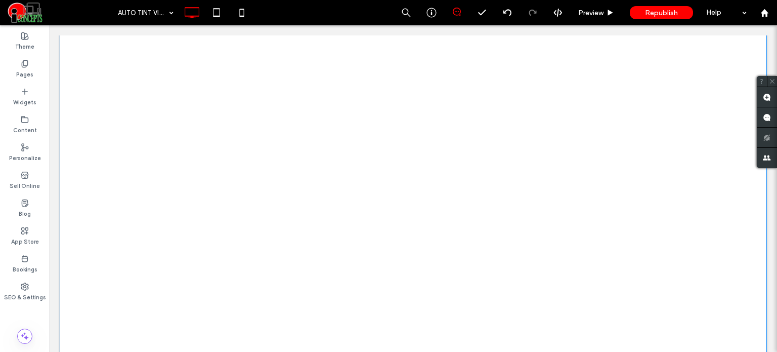
scroll to position [229, 0]
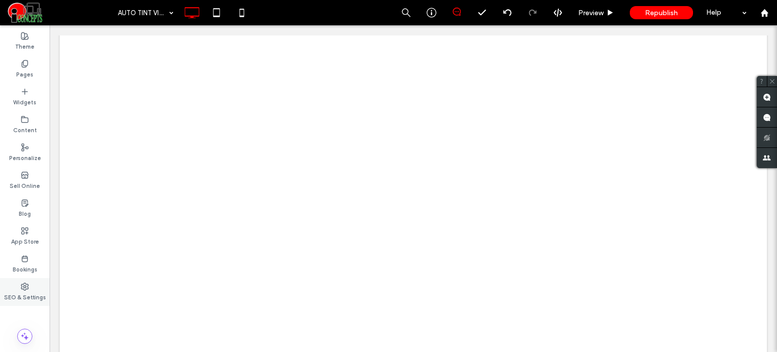
click at [26, 293] on label "SEO & Settings" at bounding box center [25, 295] width 42 height 11
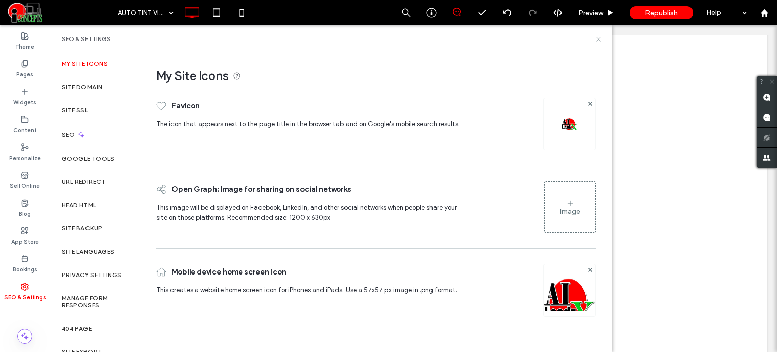
click at [595, 36] on icon at bounding box center [599, 39] width 8 height 8
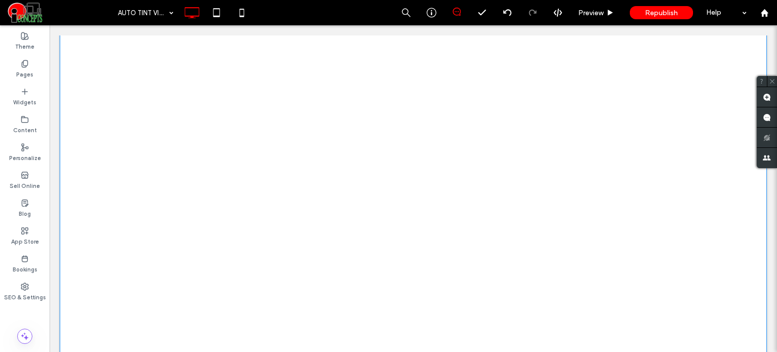
click at [716, 206] on div "Click To Paste Row + Add Section" at bounding box center [413, 245] width 707 height 734
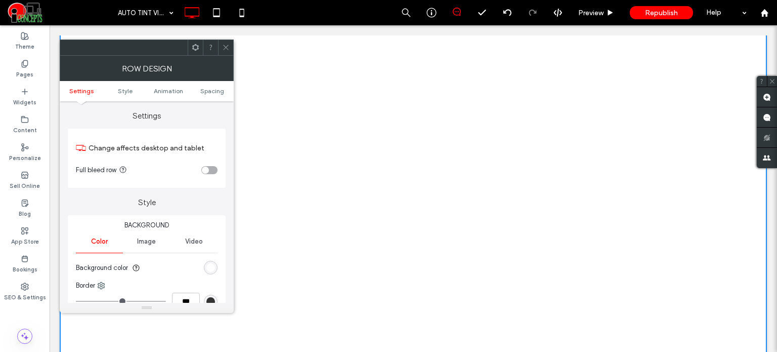
click at [225, 54] on span at bounding box center [226, 47] width 8 height 15
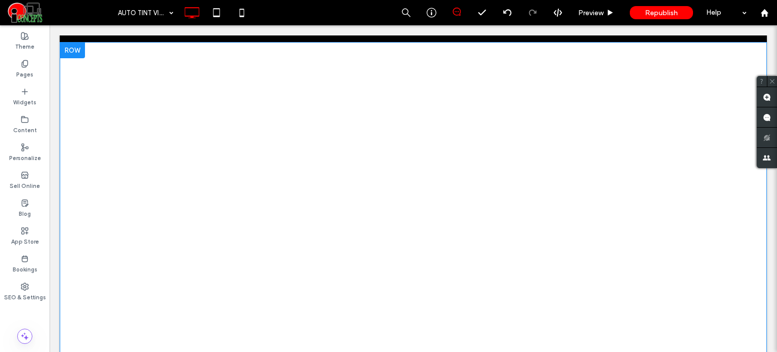
scroll to position [0, 0]
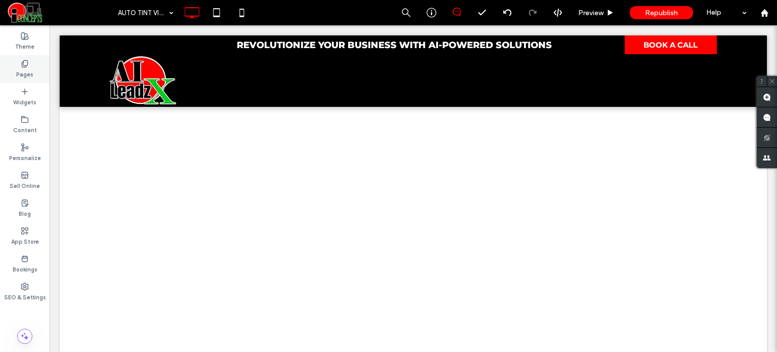
click at [28, 74] on label "Pages" at bounding box center [24, 73] width 17 height 11
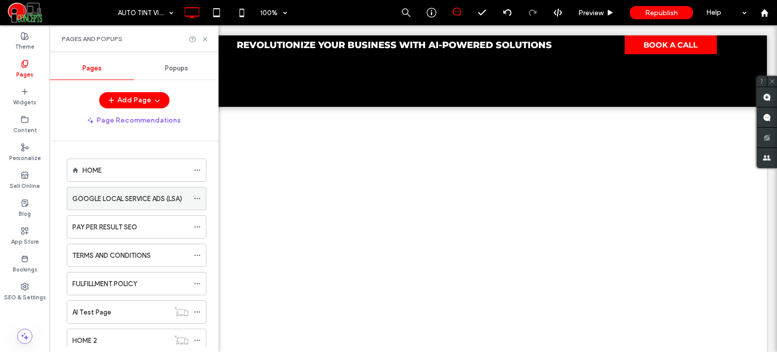
scroll to position [113, 0]
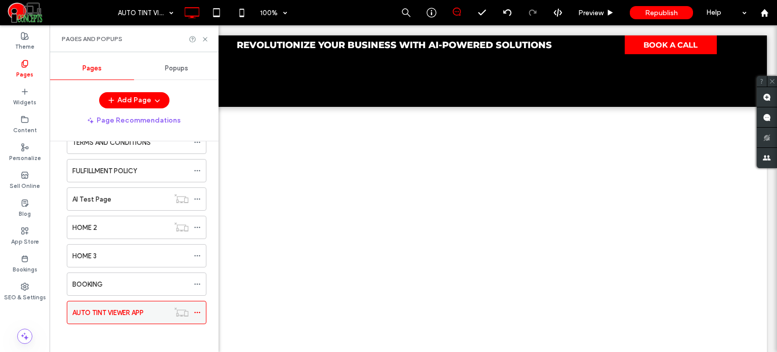
click at [197, 309] on icon at bounding box center [197, 312] width 7 height 7
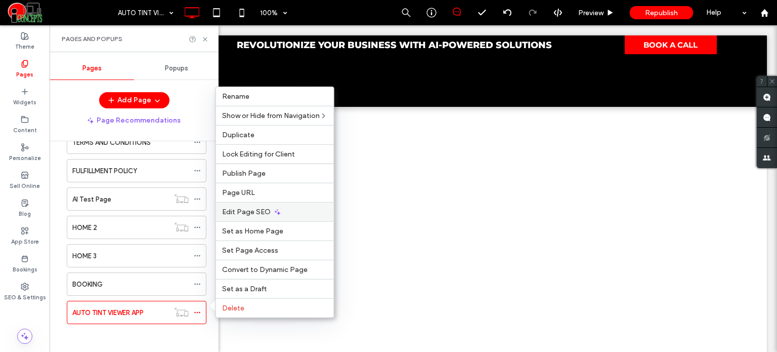
click at [279, 214] on icon at bounding box center [278, 211] width 8 height 8
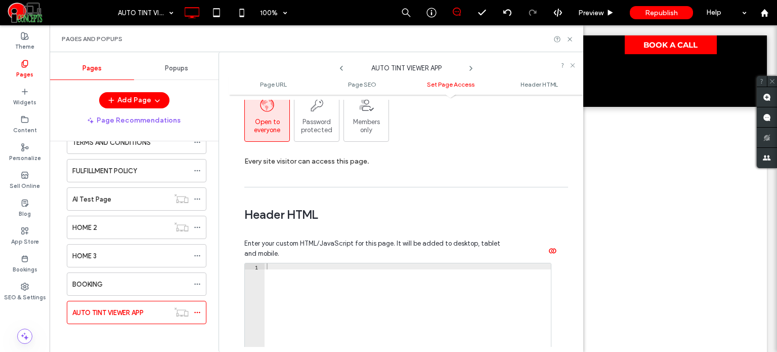
scroll to position [840, 0]
paste textarea "*********"
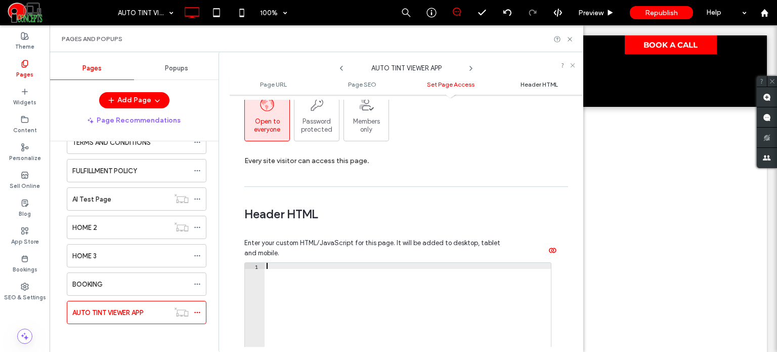
type textarea "*********"
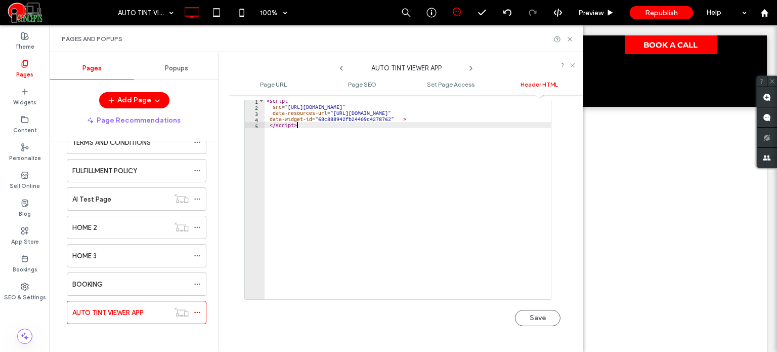
scroll to position [1005, 0]
click at [521, 311] on button "Save" at bounding box center [538, 318] width 46 height 16
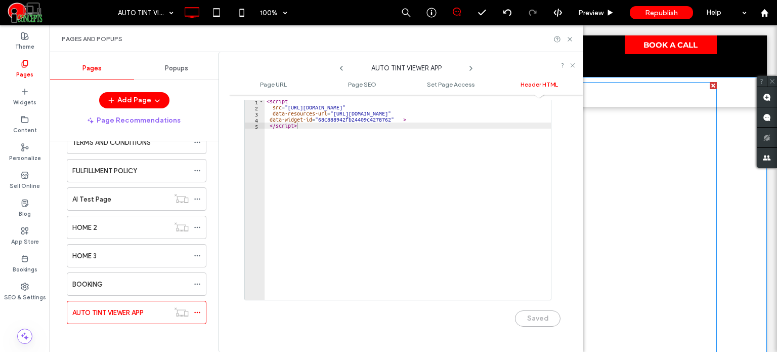
scroll to position [0, 0]
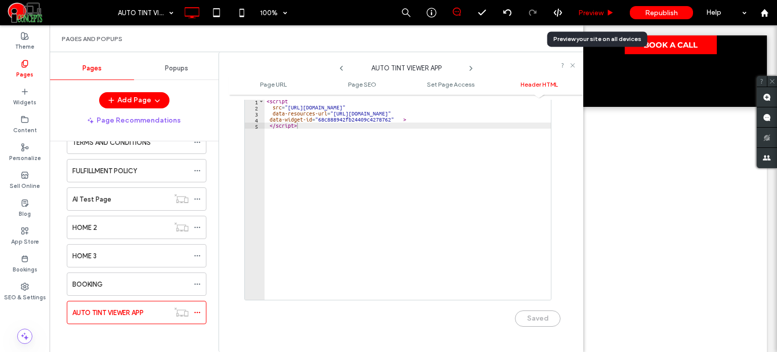
click at [603, 20] on div "Preview" at bounding box center [597, 12] width 52 height 25
click at [596, 18] on div "Preview" at bounding box center [597, 12] width 52 height 25
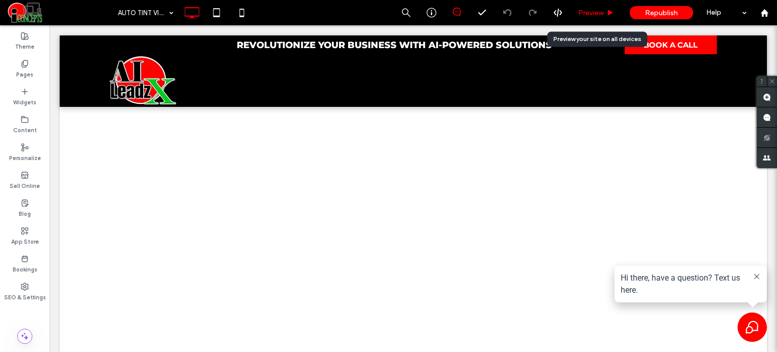
click at [602, 16] on span "Preview" at bounding box center [590, 13] width 25 height 9
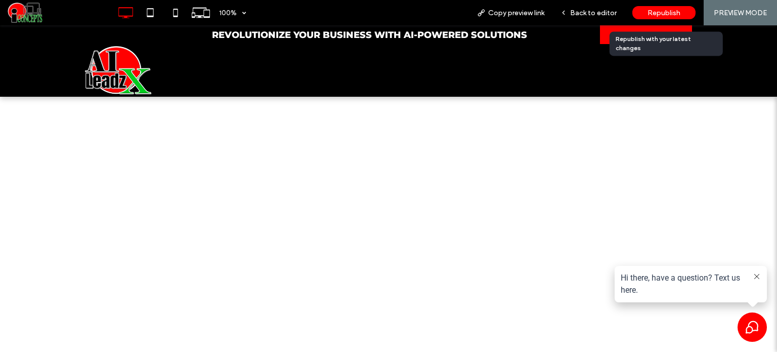
click at [656, 17] on div "Republish" at bounding box center [663, 12] width 63 height 13
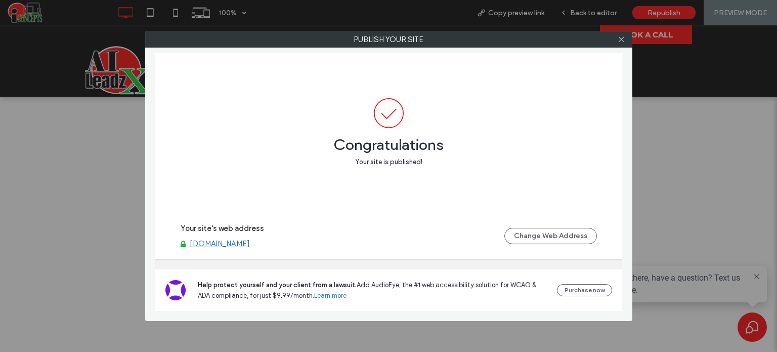
click at [221, 247] on link "[DOMAIN_NAME]" at bounding box center [220, 243] width 60 height 9
click at [619, 41] on icon at bounding box center [622, 39] width 8 height 8
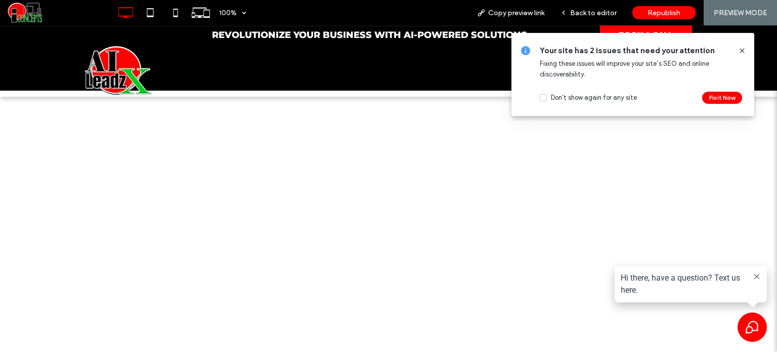
scroll to position [5, 0]
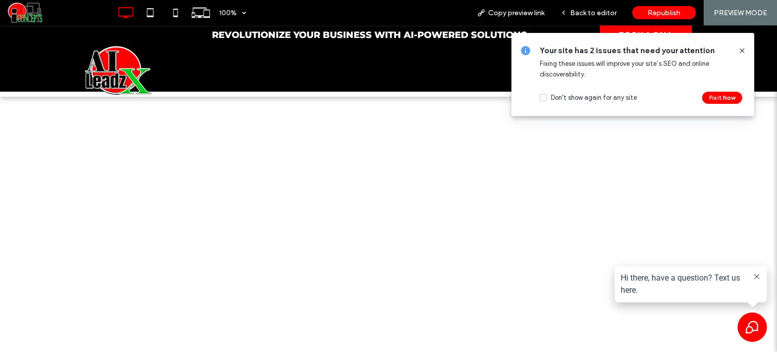
click at [746, 49] on div "Your site has 2 issues that need your attention Fixing these issues will improv…" at bounding box center [633, 74] width 243 height 83
click at [741, 49] on icon at bounding box center [742, 51] width 8 height 8
